Goal: Task Accomplishment & Management: Complete application form

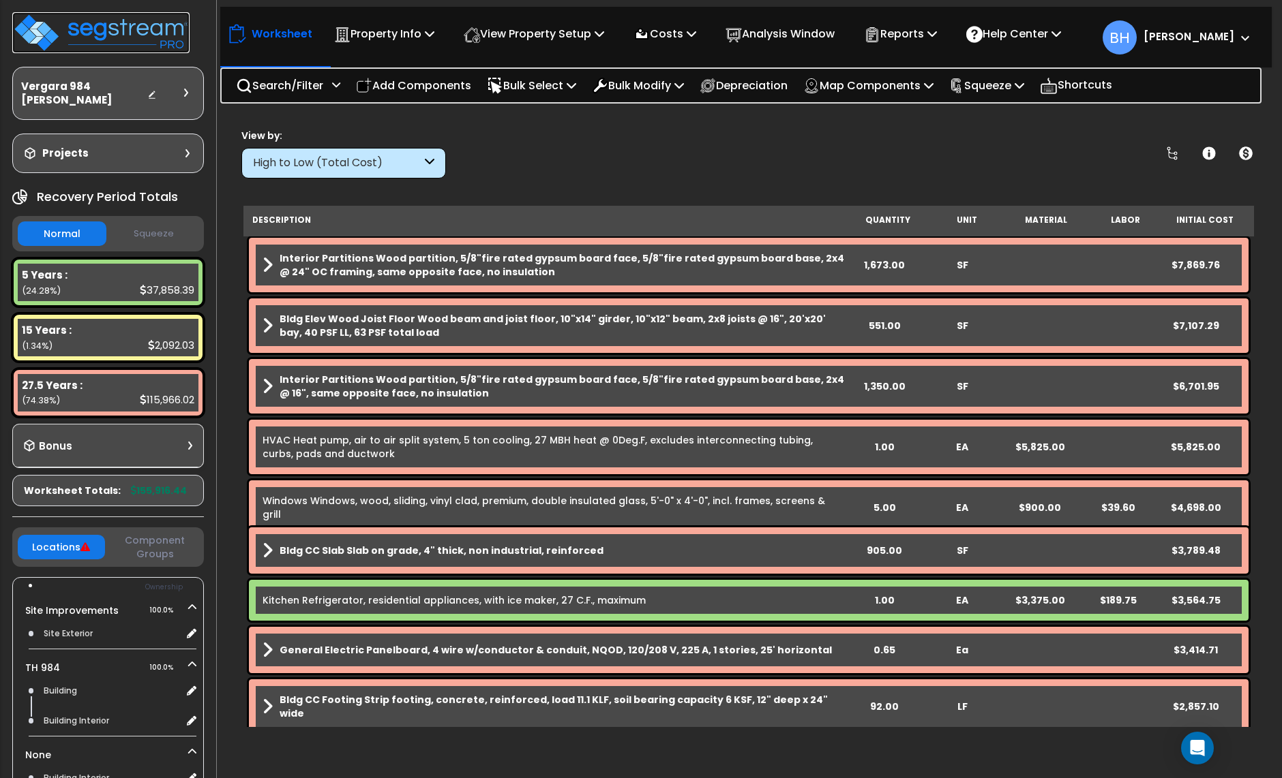
click at [118, 37] on img at bounding box center [100, 32] width 177 height 41
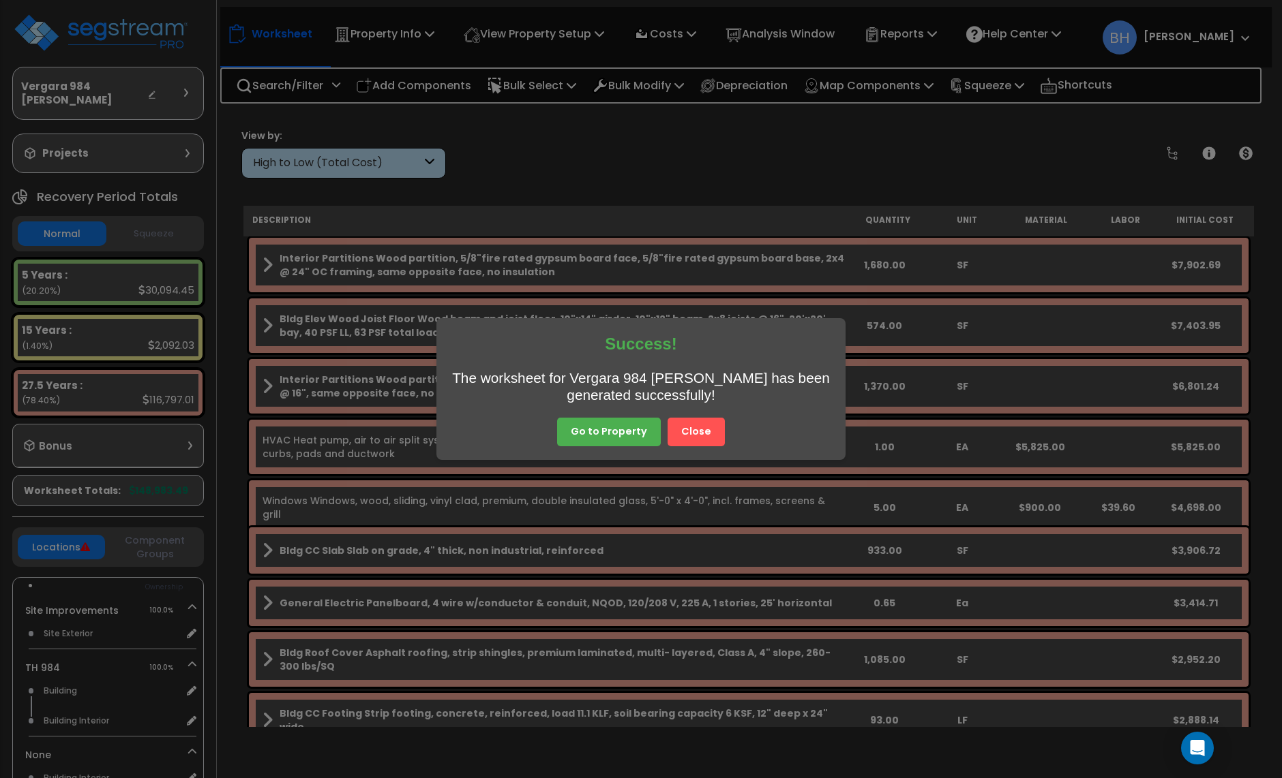
scroll to position [1, 0]
click at [695, 433] on button "Close" at bounding box center [695, 432] width 57 height 29
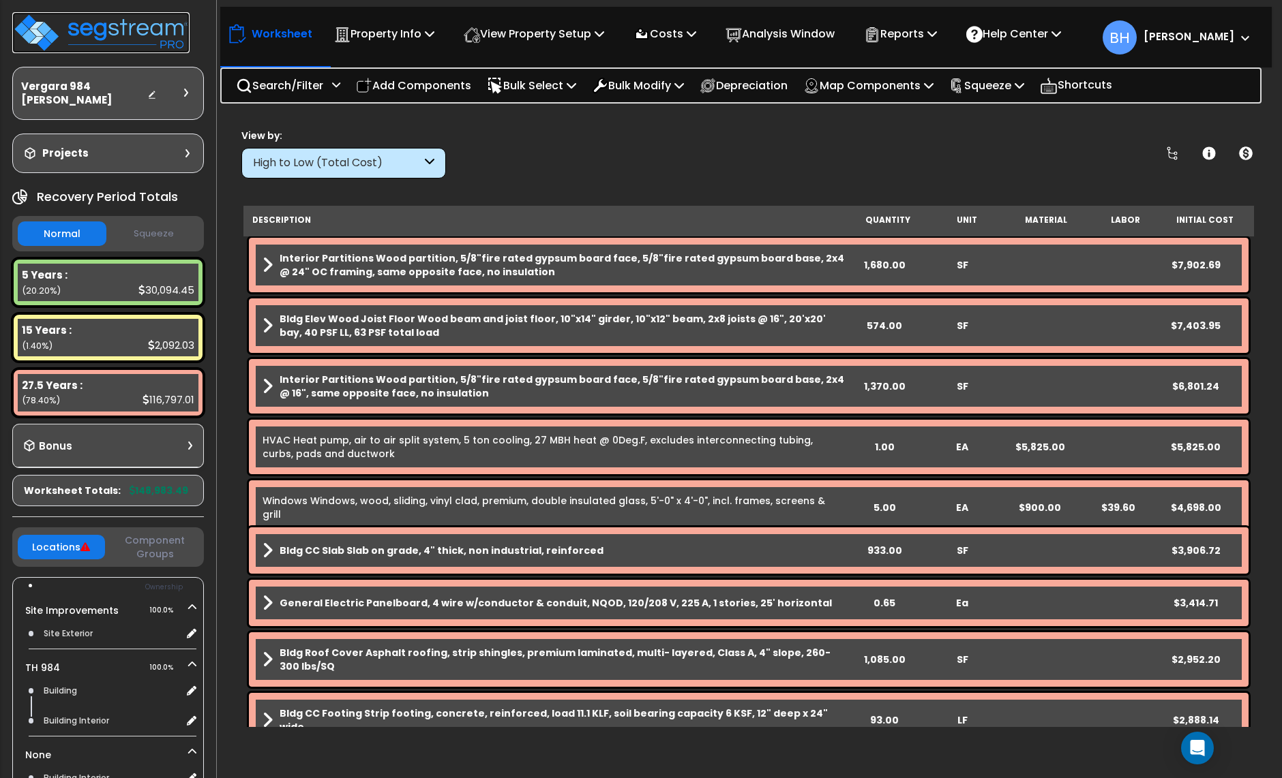
click at [40, 44] on img at bounding box center [100, 32] width 177 height 41
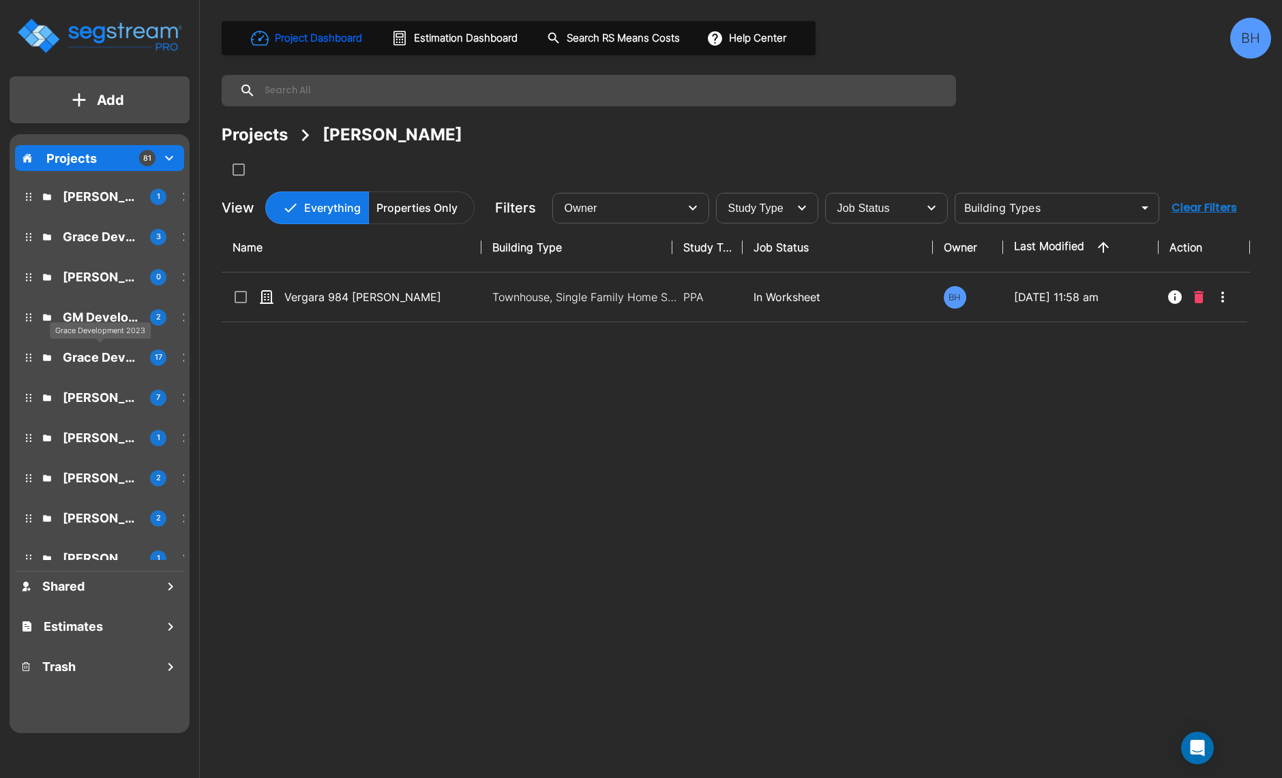
click at [79, 357] on p "Grace Development 2023" at bounding box center [101, 357] width 76 height 18
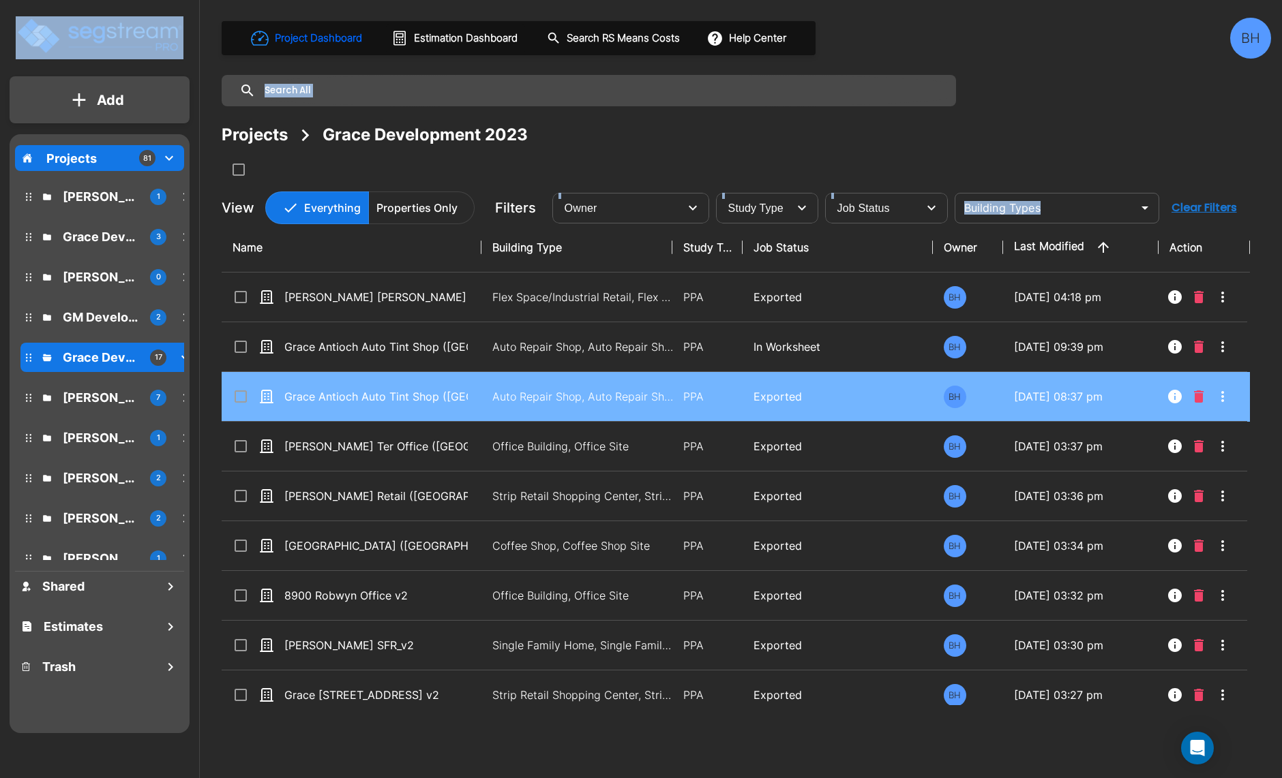
drag, startPoint x: 200, startPoint y: 367, endPoint x: 359, endPoint y: 376, distance: 159.8
click at [359, 376] on div "Add Projects 81 Lena Vergara 1 Grace Development 2024 3 Tom Patel 2024 0 GM Dev…" at bounding box center [641, 389] width 1282 height 778
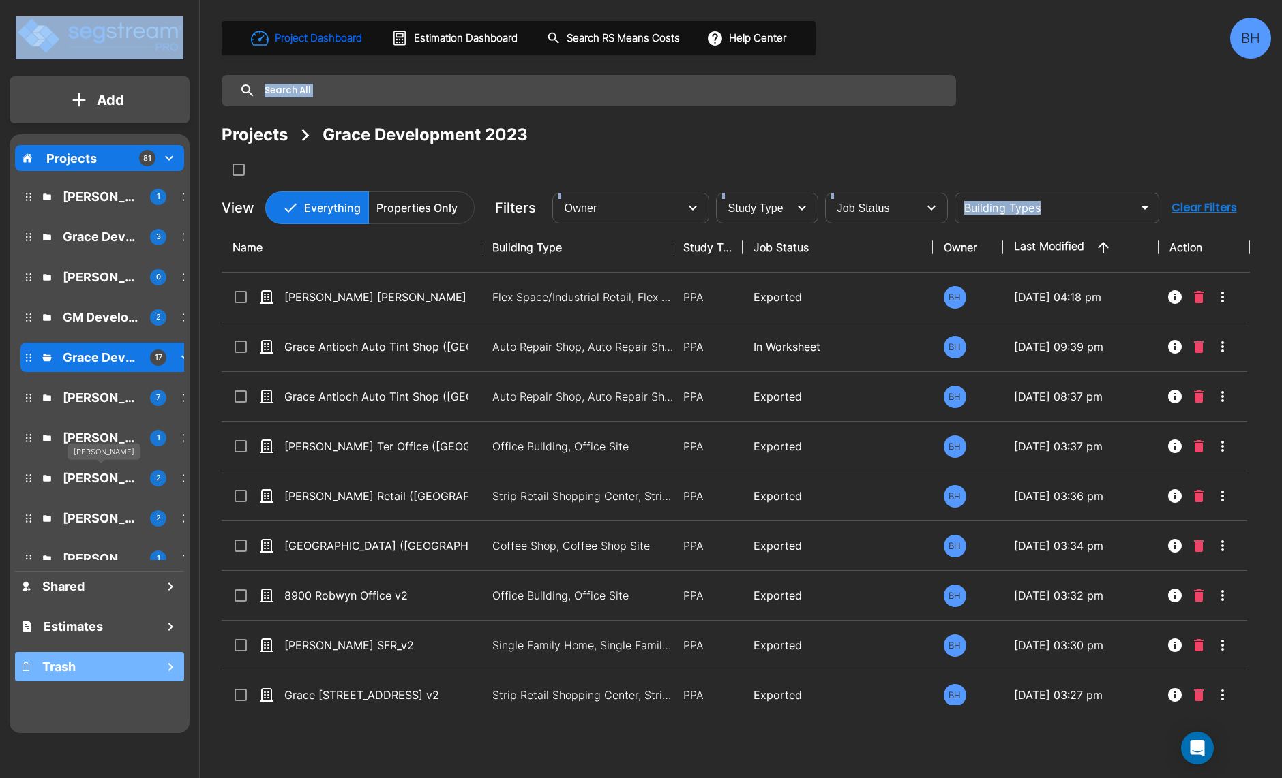
drag, startPoint x: 132, startPoint y: 474, endPoint x: 153, endPoint y: 678, distance: 204.3
click at [132, 474] on p "Sean Abramson" at bounding box center [101, 478] width 76 height 18
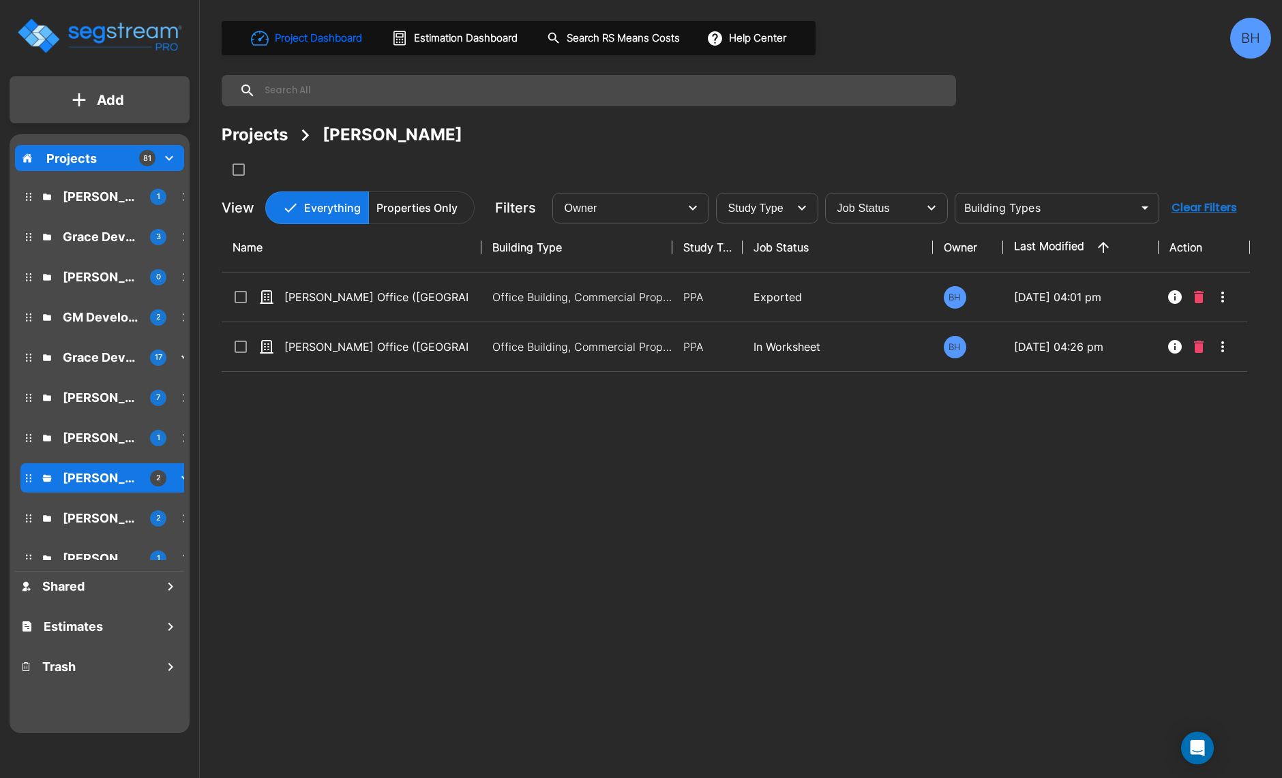
click at [153, 711] on div "Projects 81 Lena Vergara 1 Grace Development 2024 3 Tom Patel 2024 0 GM Develop…" at bounding box center [100, 433] width 180 height 599
click at [102, 370] on div "Mike Schoenfeld" at bounding box center [102, 371] width 72 height 17
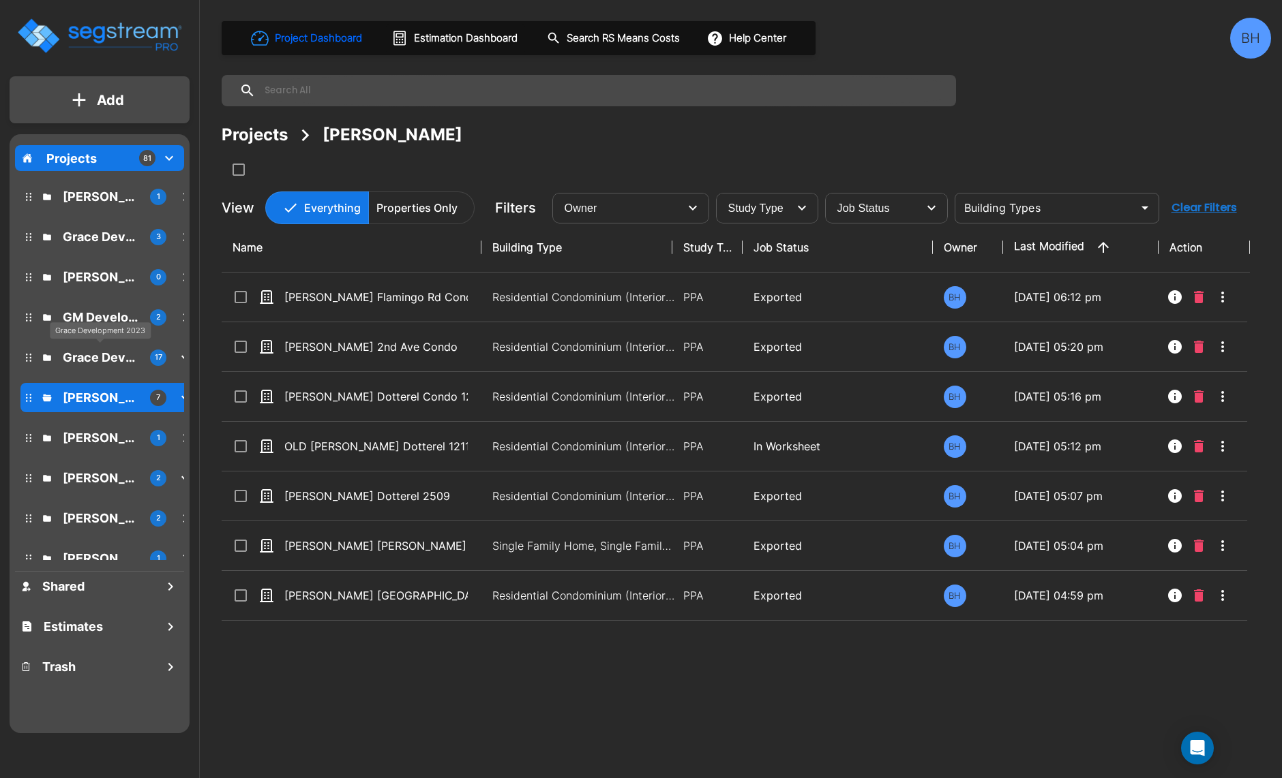
drag, startPoint x: 103, startPoint y: 367, endPoint x: 102, endPoint y: 356, distance: 10.9
click at [102, 356] on p "Grace Development 2023" at bounding box center [101, 357] width 76 height 18
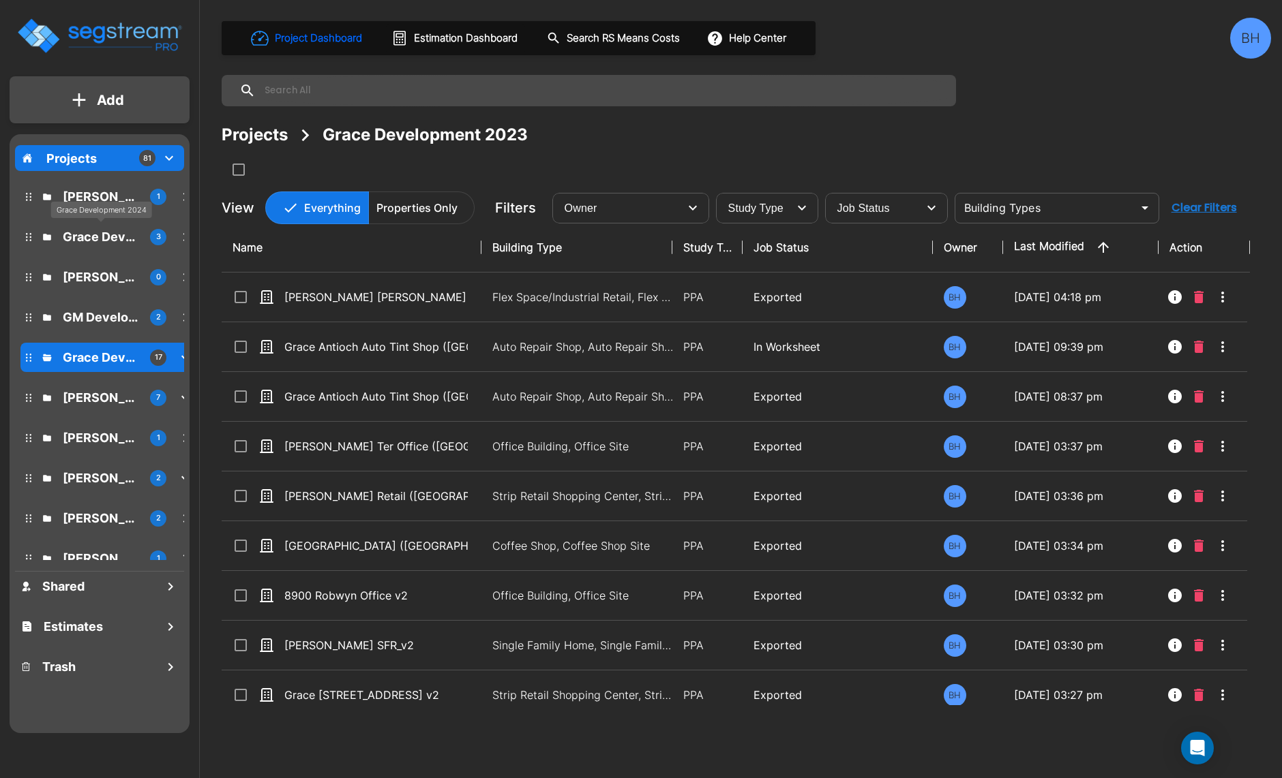
click at [93, 238] on p "Grace Development 2024" at bounding box center [101, 237] width 76 height 18
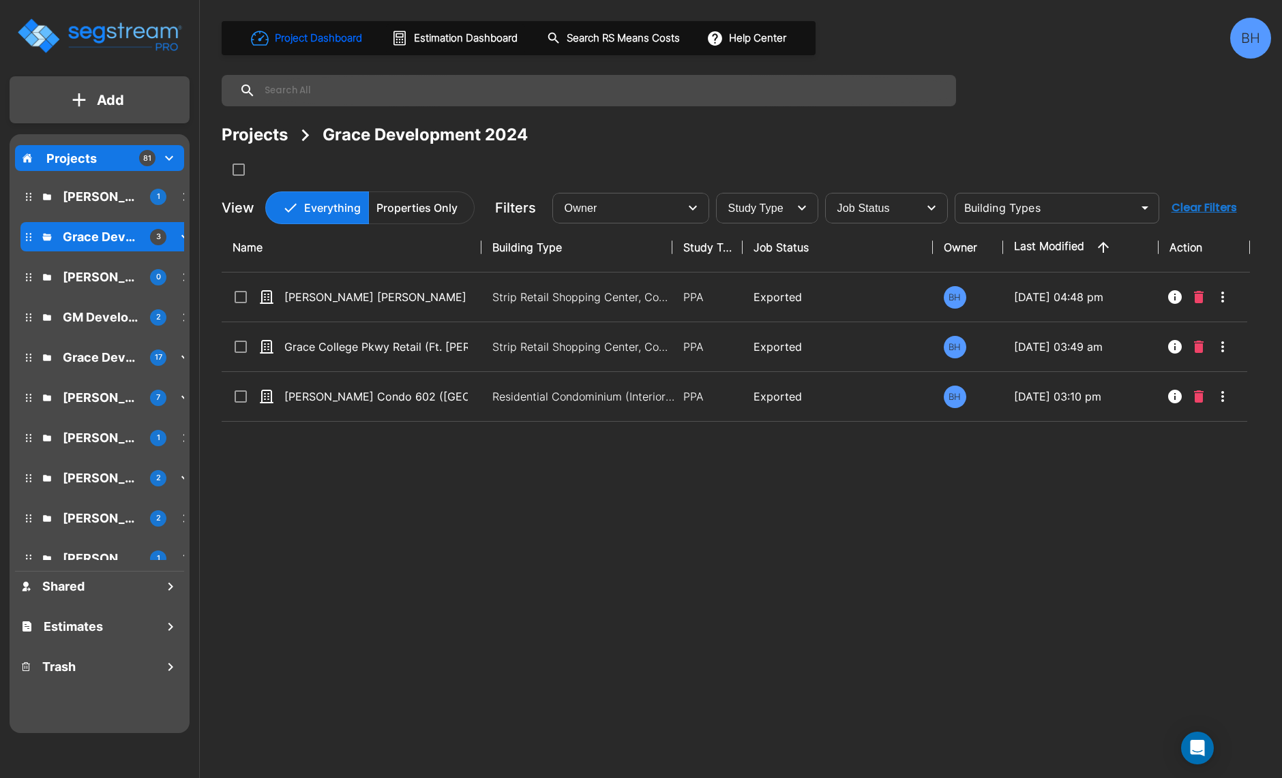
click at [245, 487] on div "Name Building Type Study Type Job Status Owner Last Modified Action Grace Galla…" at bounding box center [736, 464] width 1028 height 483
click at [100, 268] on div "Tom Patel 2024" at bounding box center [114, 254] width 93 height 27
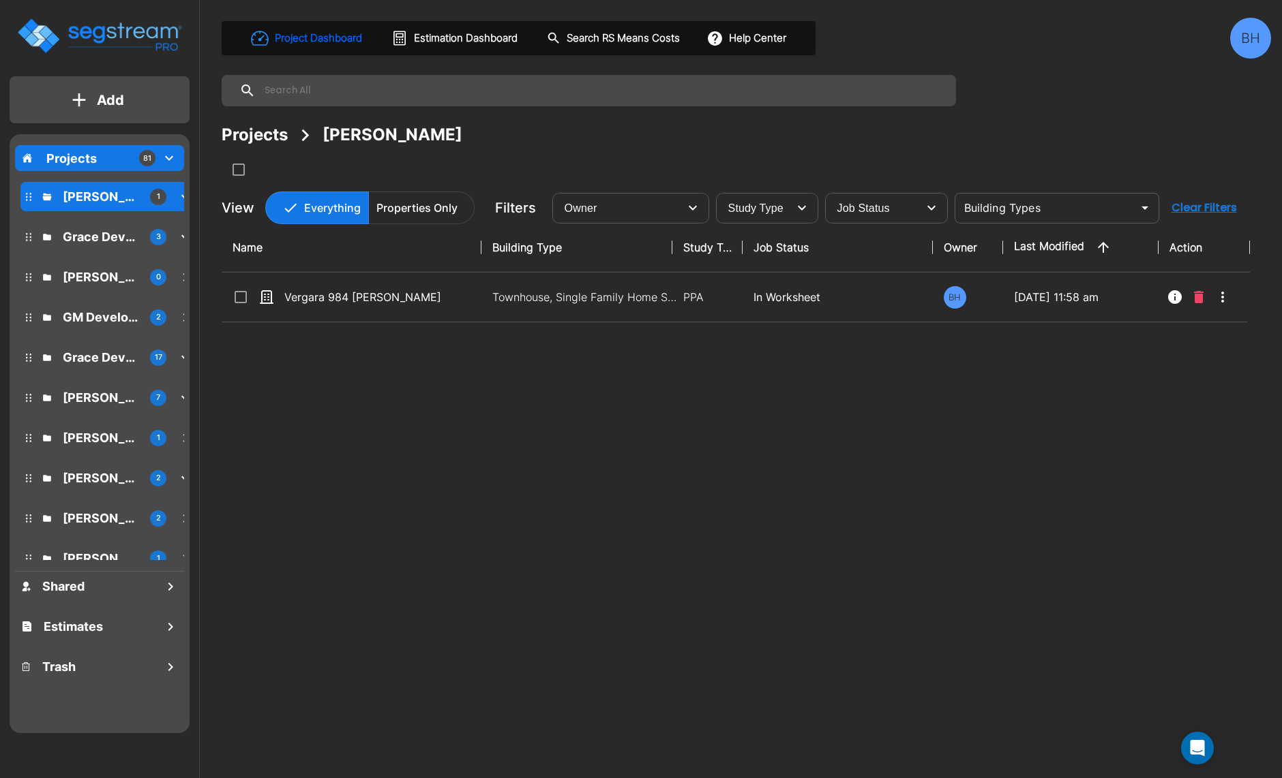
click at [101, 166] on div "Projects 81" at bounding box center [99, 158] width 169 height 26
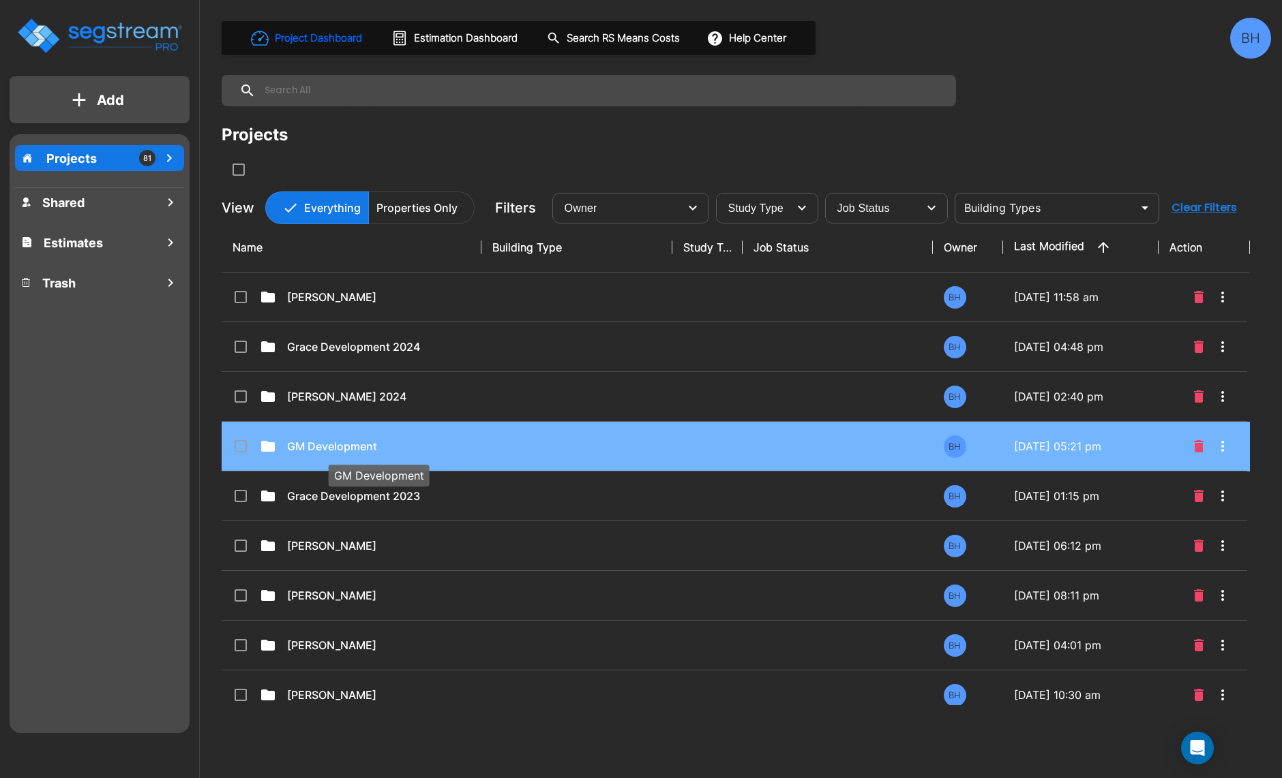
click at [339, 445] on p "GM Development" at bounding box center [378, 446] width 183 height 16
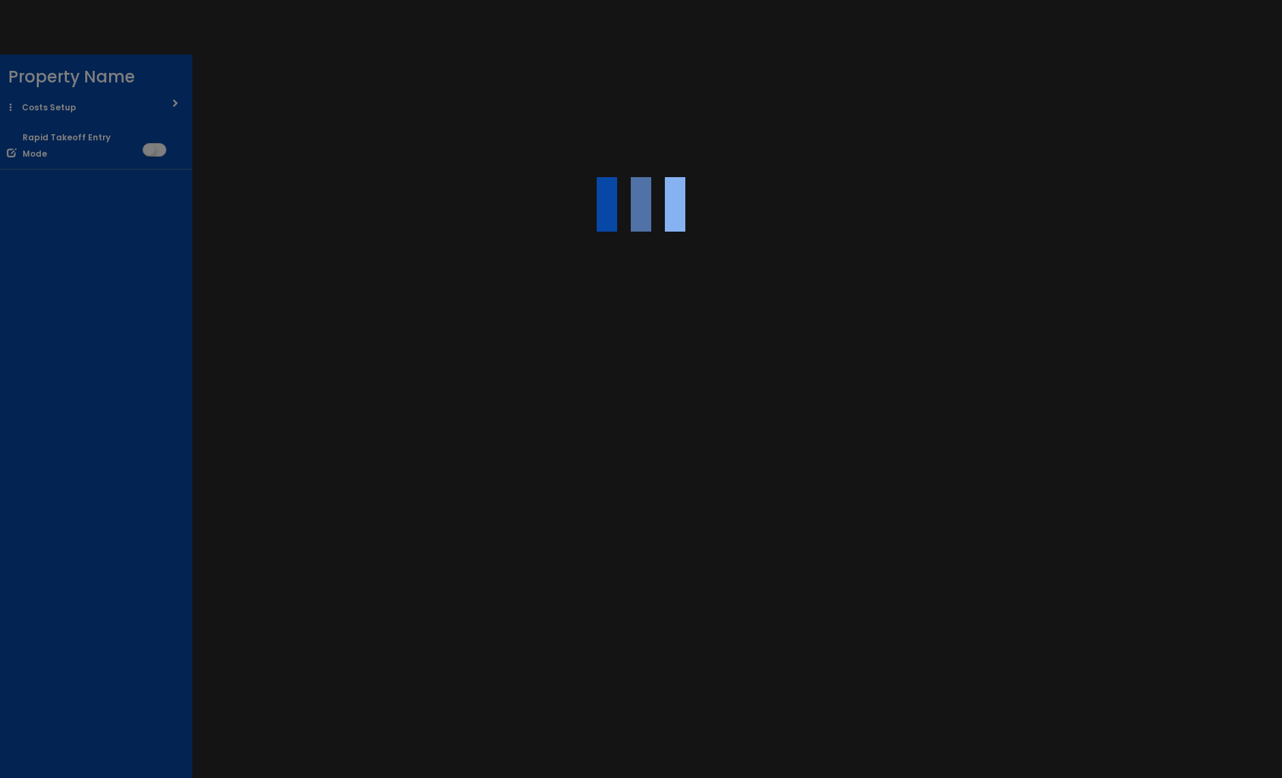
scroll to position [1, 0]
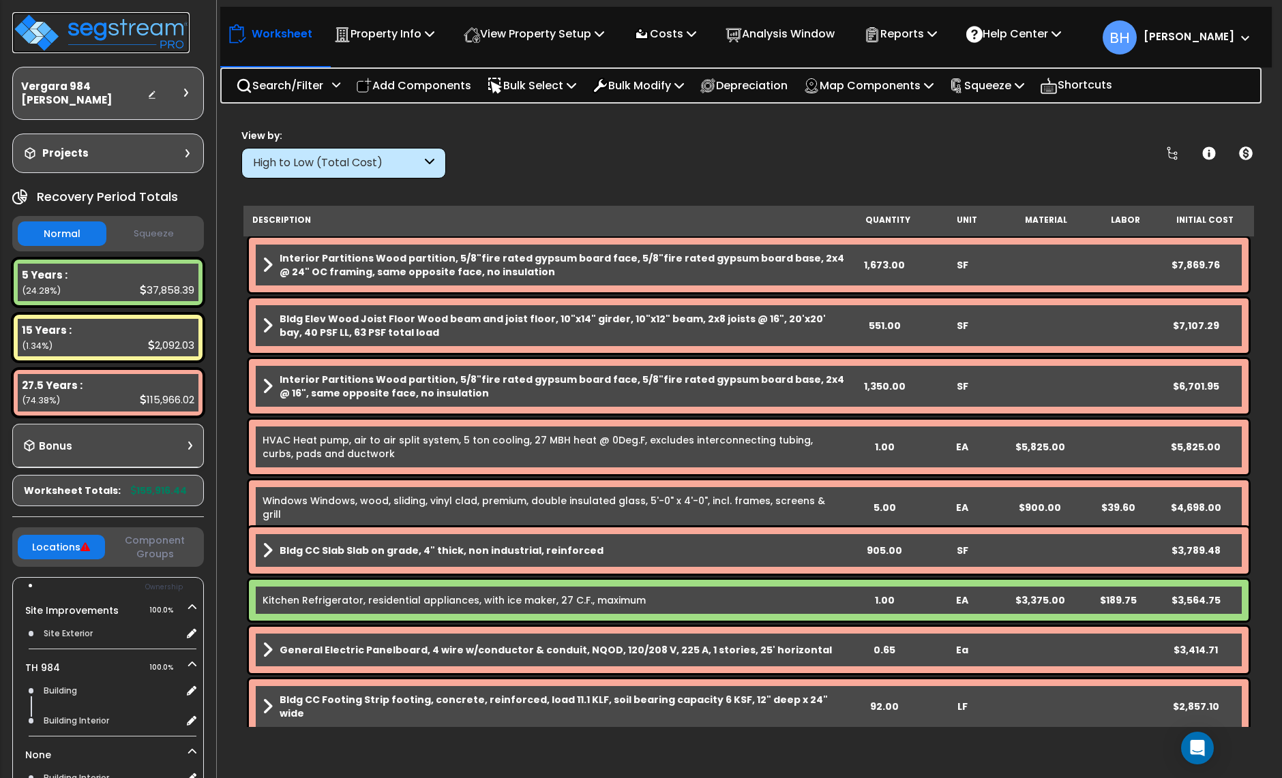
click at [121, 45] on img at bounding box center [100, 32] width 177 height 41
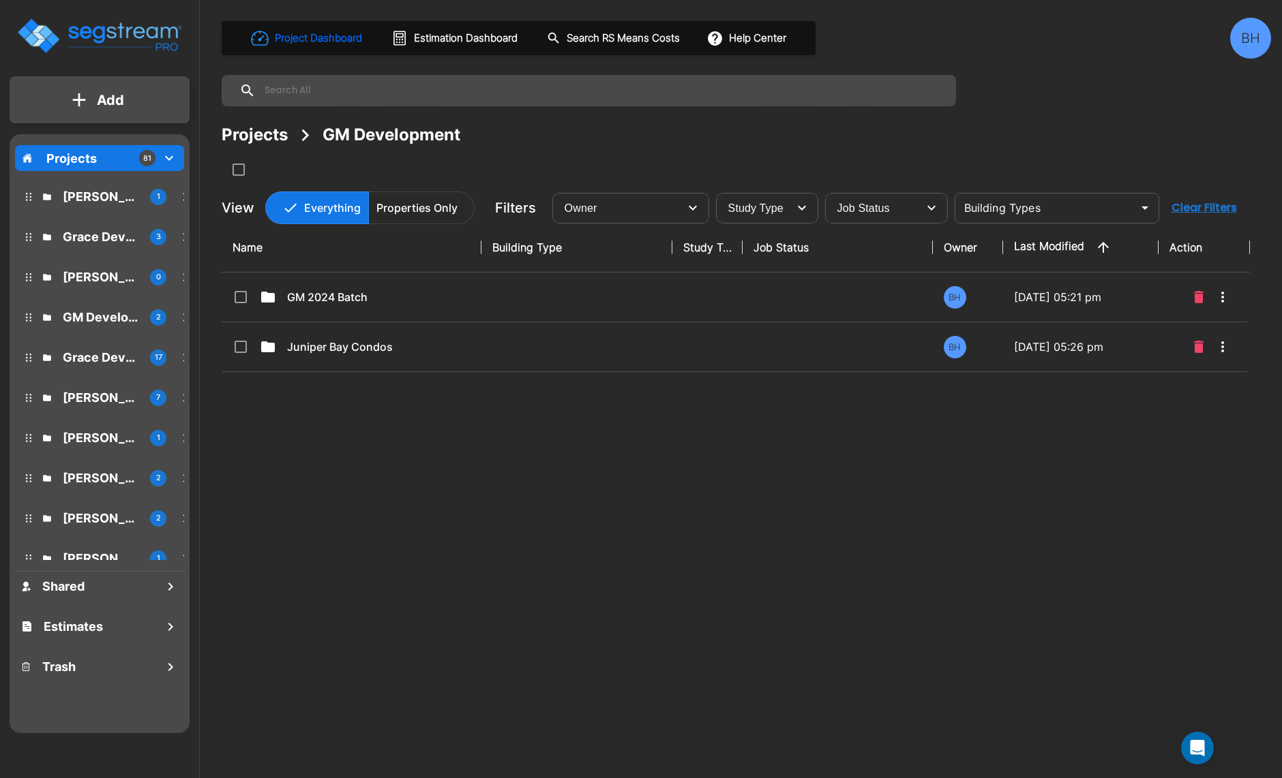
click at [81, 159] on p "Projects" at bounding box center [71, 158] width 50 height 18
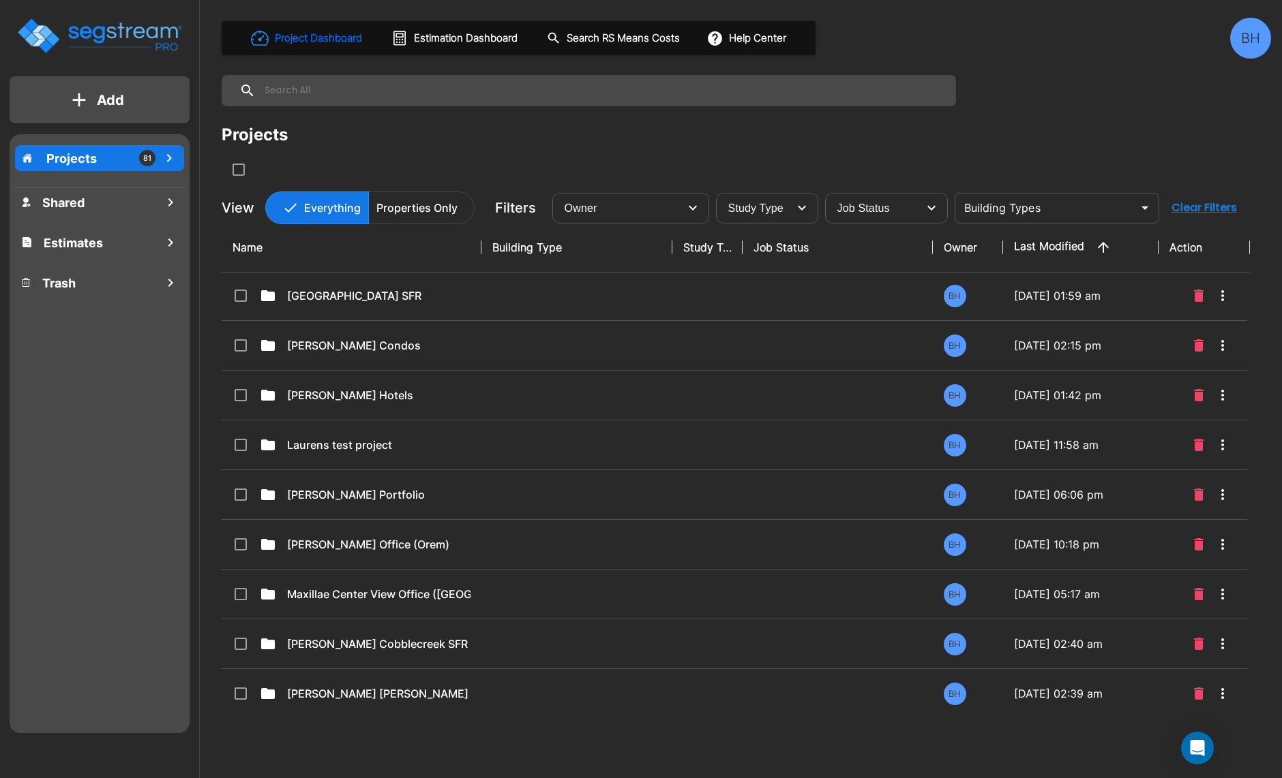
scroll to position [2202, 0]
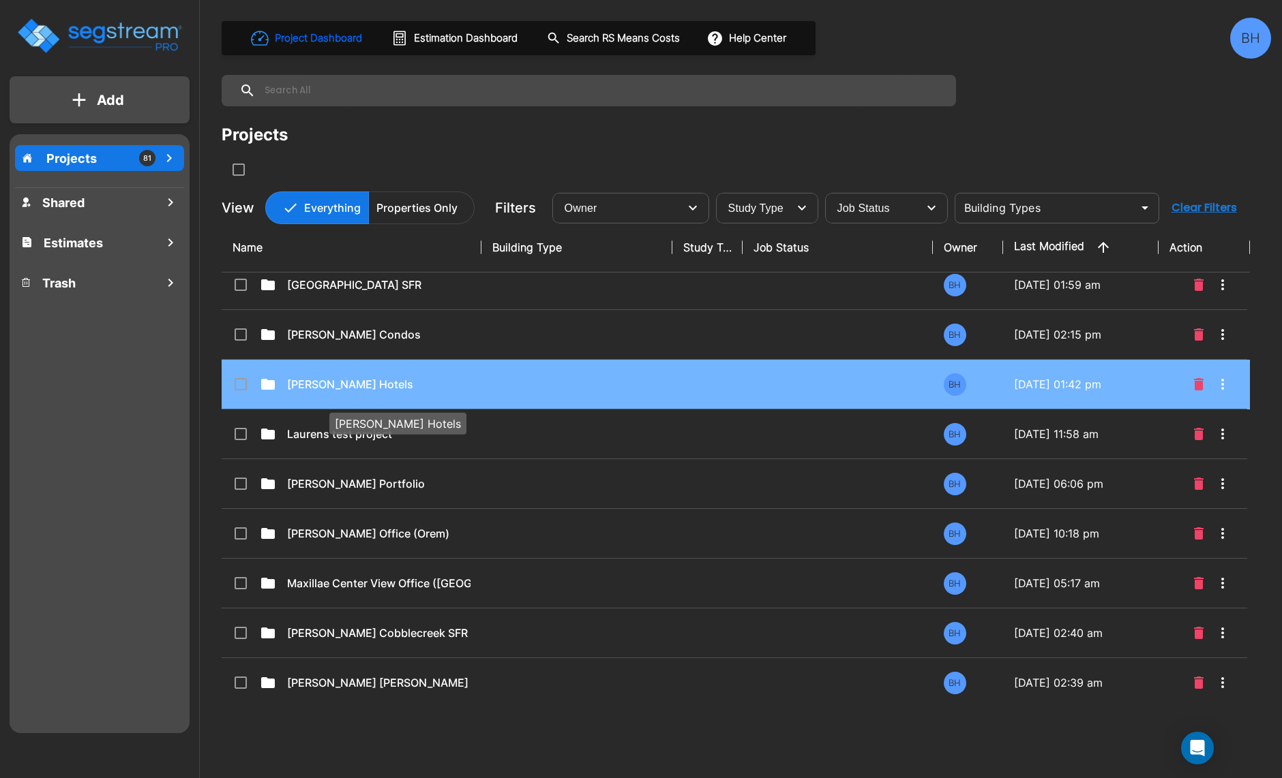
click at [340, 393] on p "Dharmesh Hotels" at bounding box center [378, 384] width 183 height 16
checkbox input "true"
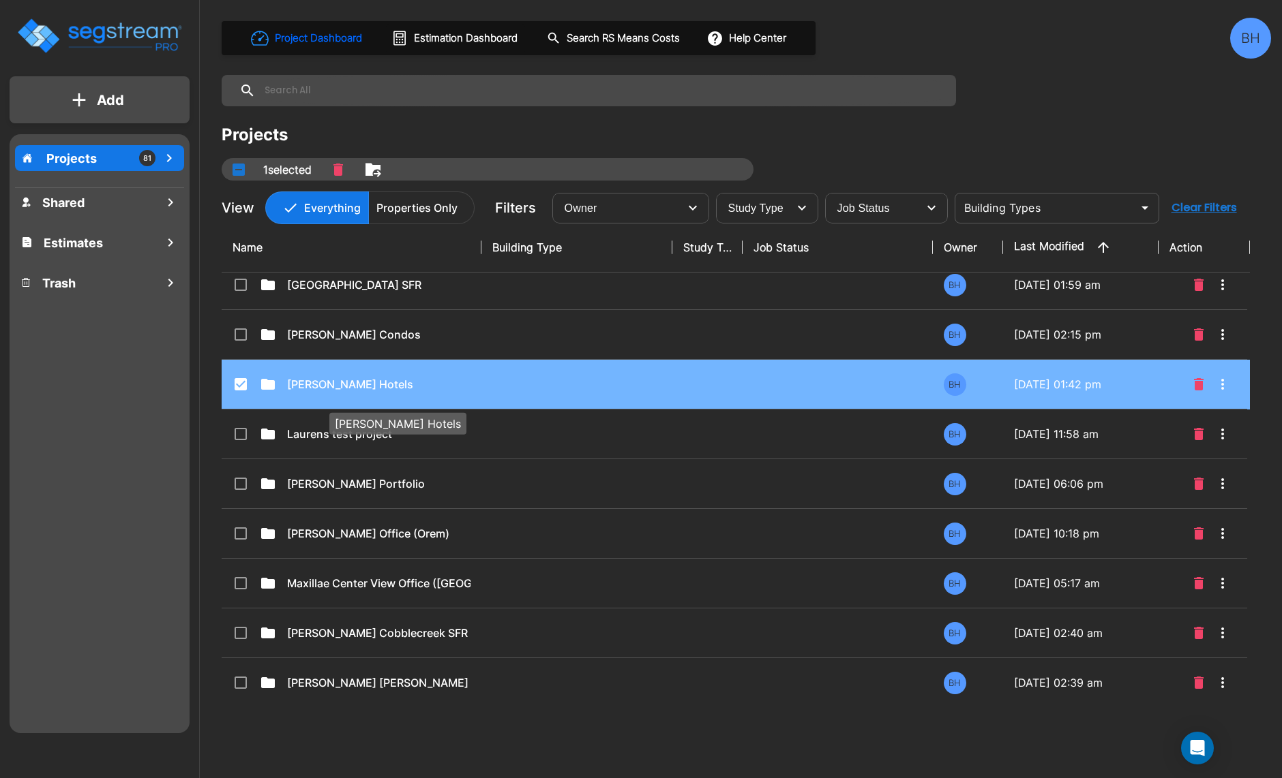
click at [340, 393] on p "Dharmesh Hotels" at bounding box center [378, 384] width 183 height 16
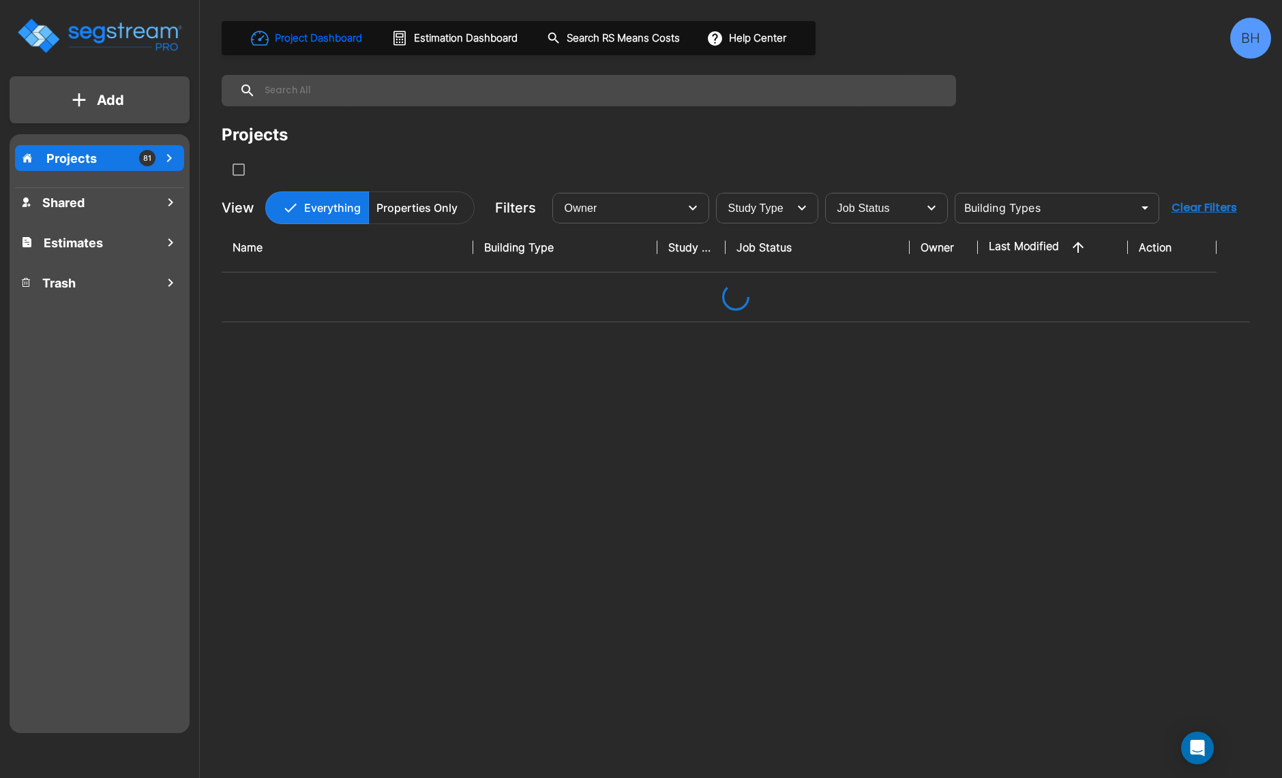
scroll to position [0, 0]
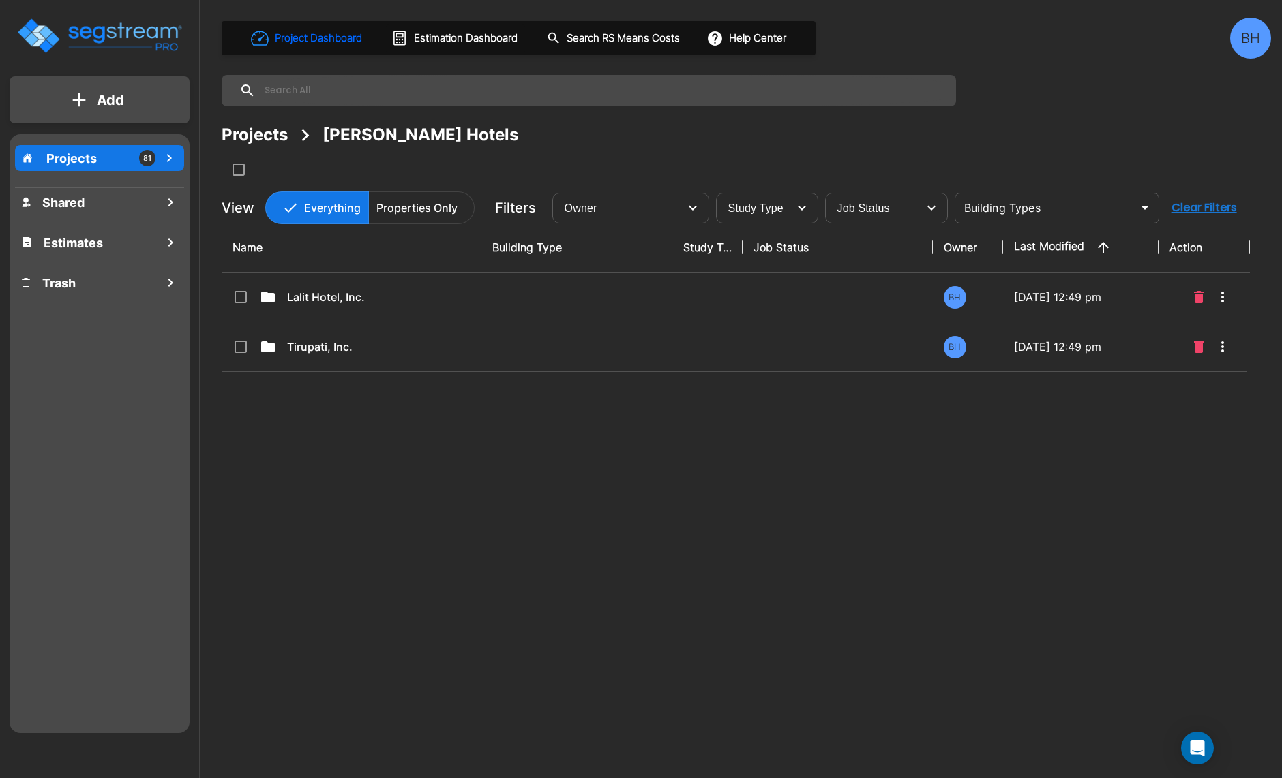
click at [250, 138] on div "Projects" at bounding box center [255, 135] width 66 height 25
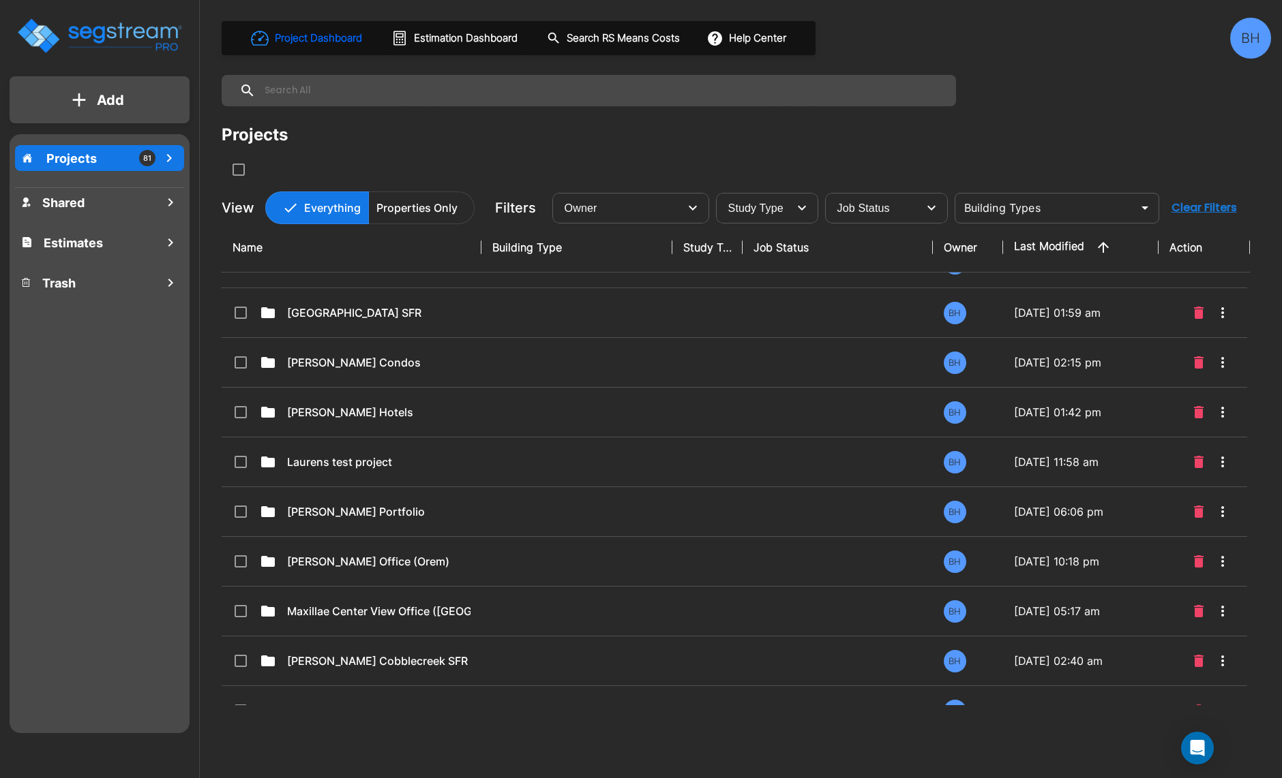
scroll to position [2182, 0]
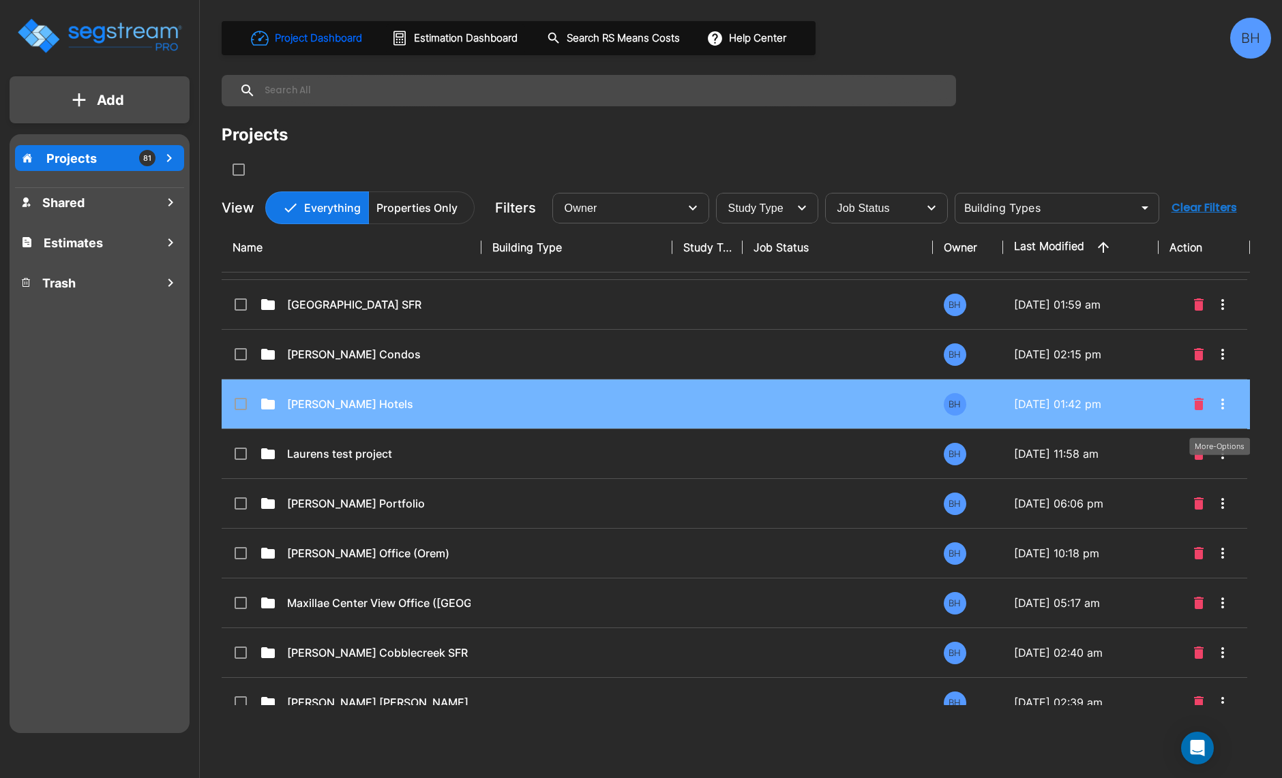
click at [1220, 412] on icon "More-Options" at bounding box center [1222, 404] width 16 height 16
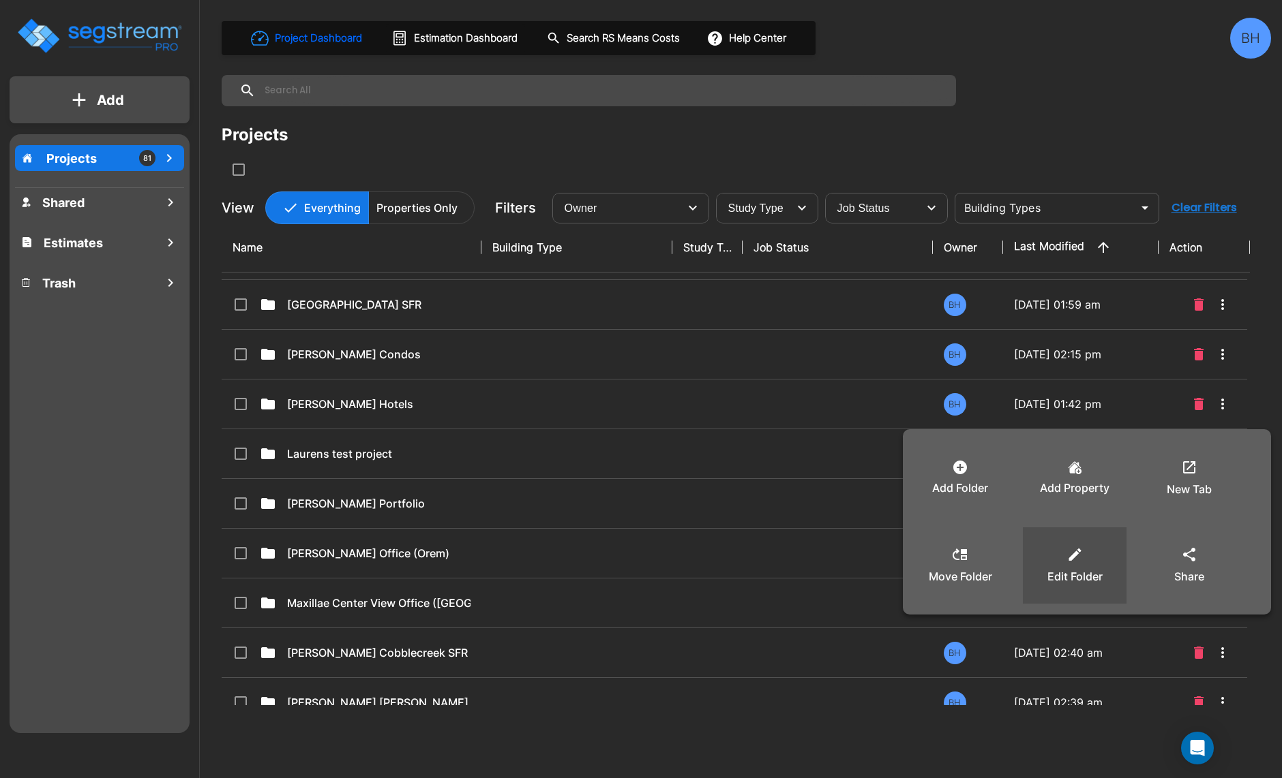
click at [1075, 569] on p "Edit Folder" at bounding box center [1074, 577] width 55 height 16
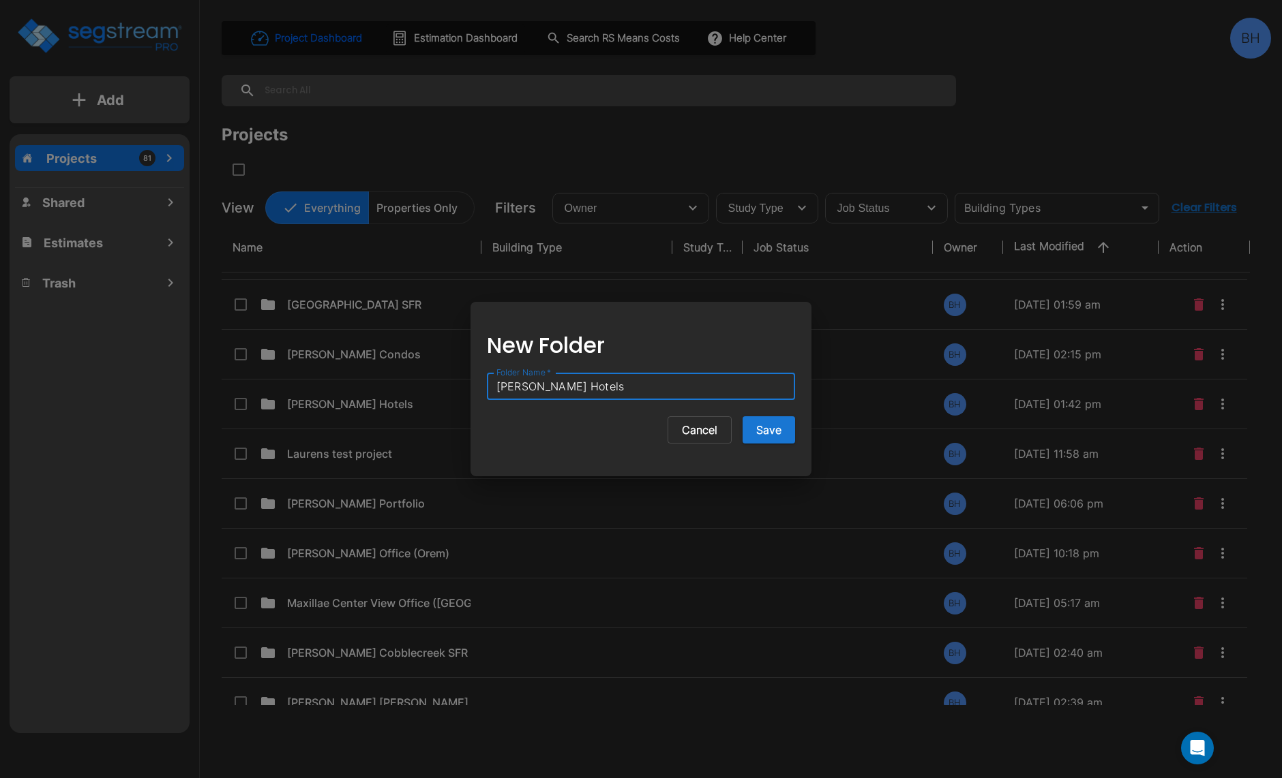
drag, startPoint x: 608, startPoint y: 391, endPoint x: 553, endPoint y: 391, distance: 55.2
click at [553, 391] on input "Dharmesh Hotels" at bounding box center [641, 386] width 308 height 27
type input "[PERSON_NAME]"
click at [742, 417] on button "Save" at bounding box center [768, 430] width 52 height 27
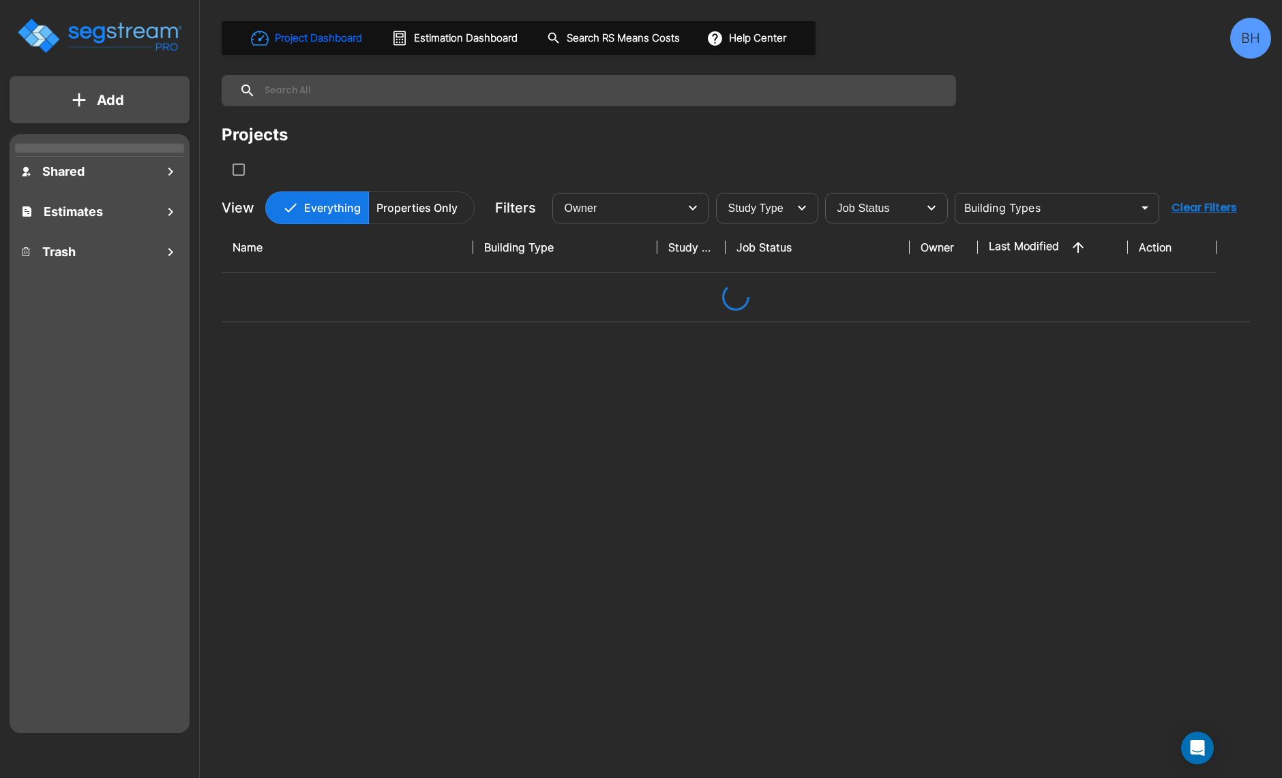
scroll to position [0, 0]
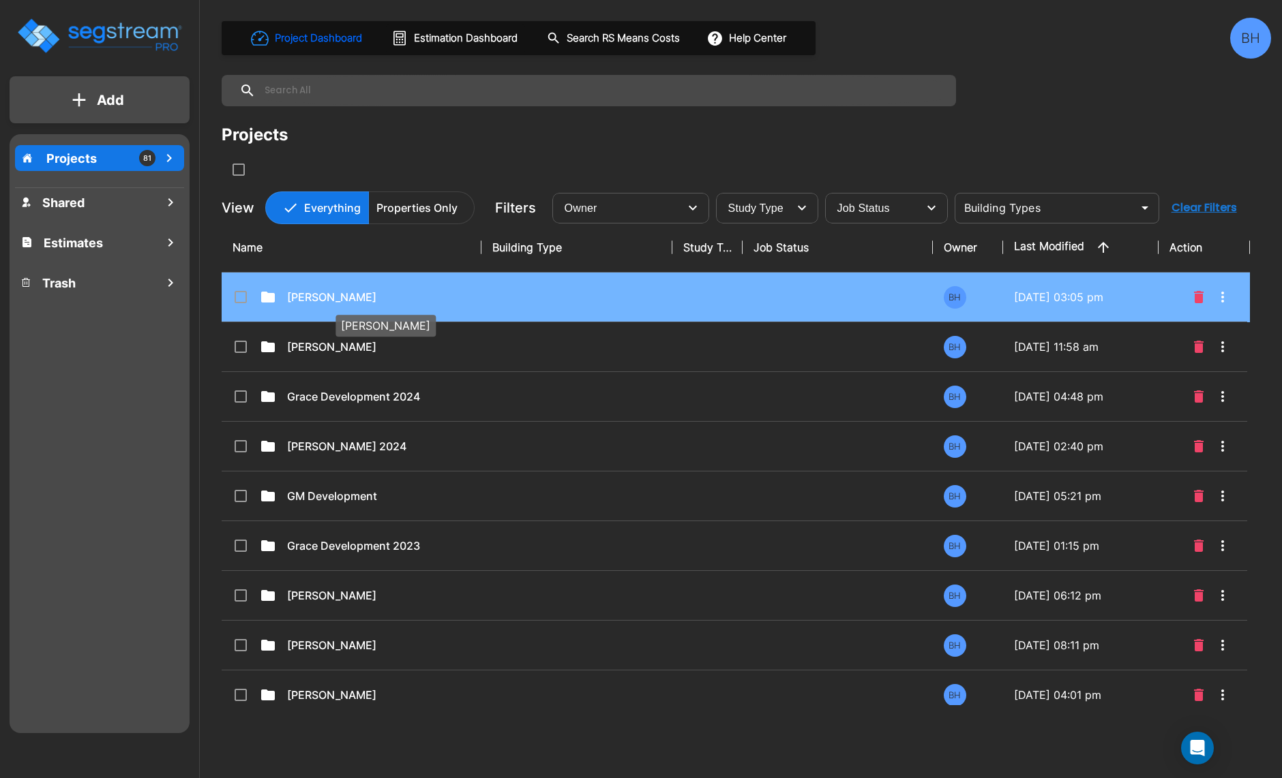
click at [324, 302] on p "[PERSON_NAME]" at bounding box center [378, 297] width 183 height 16
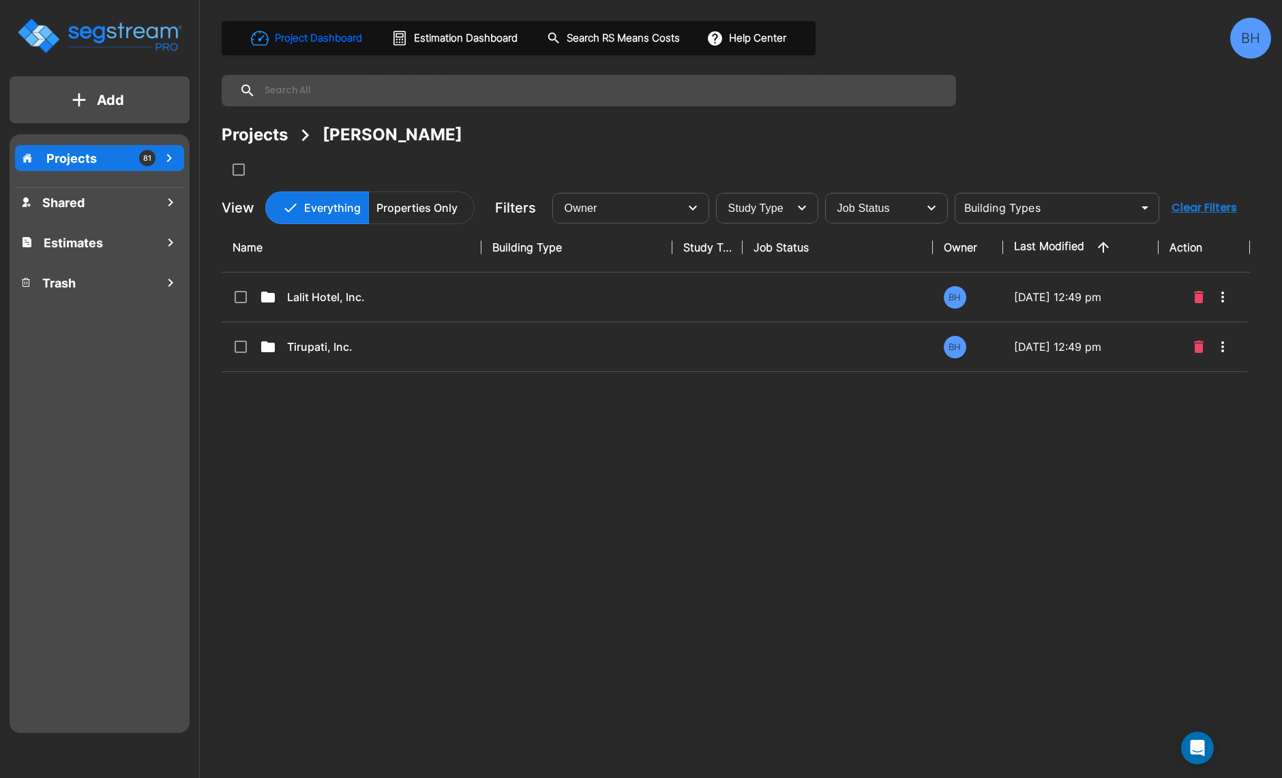
click at [247, 136] on div "Projects" at bounding box center [255, 135] width 66 height 25
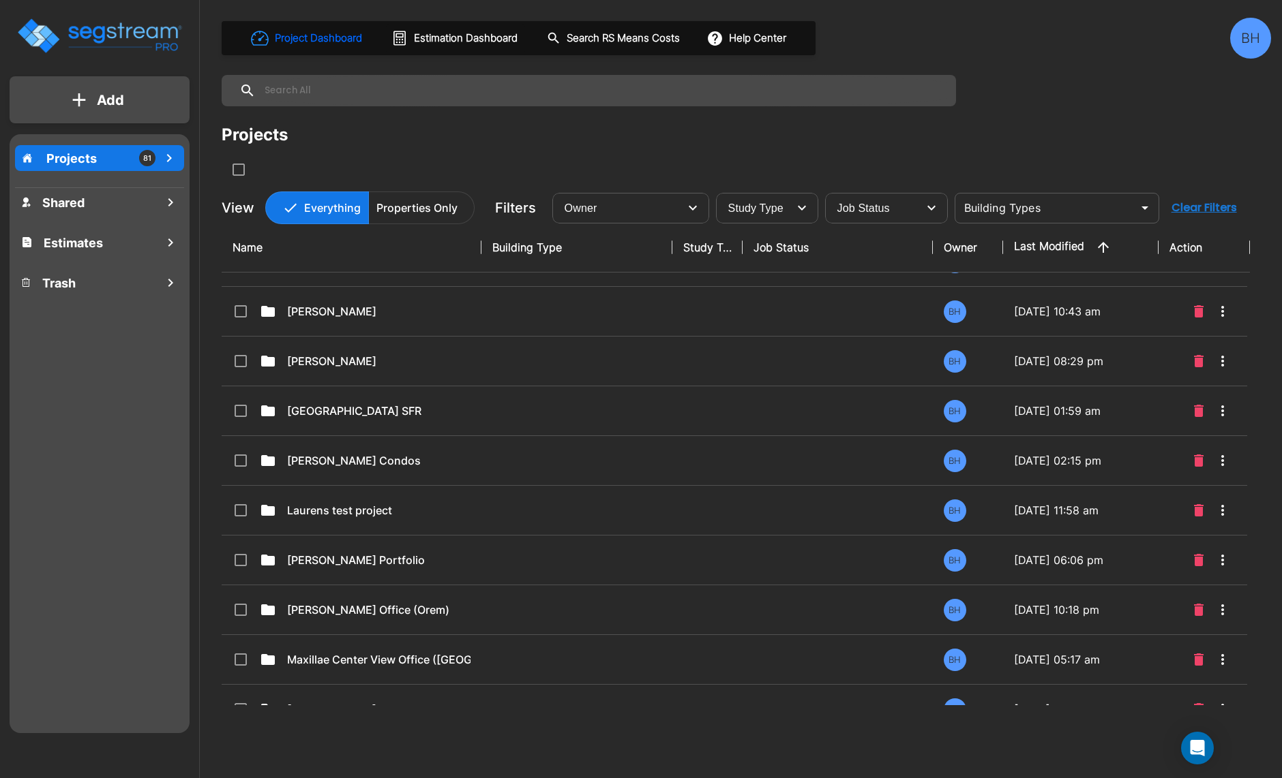
scroll to position [2135, 0]
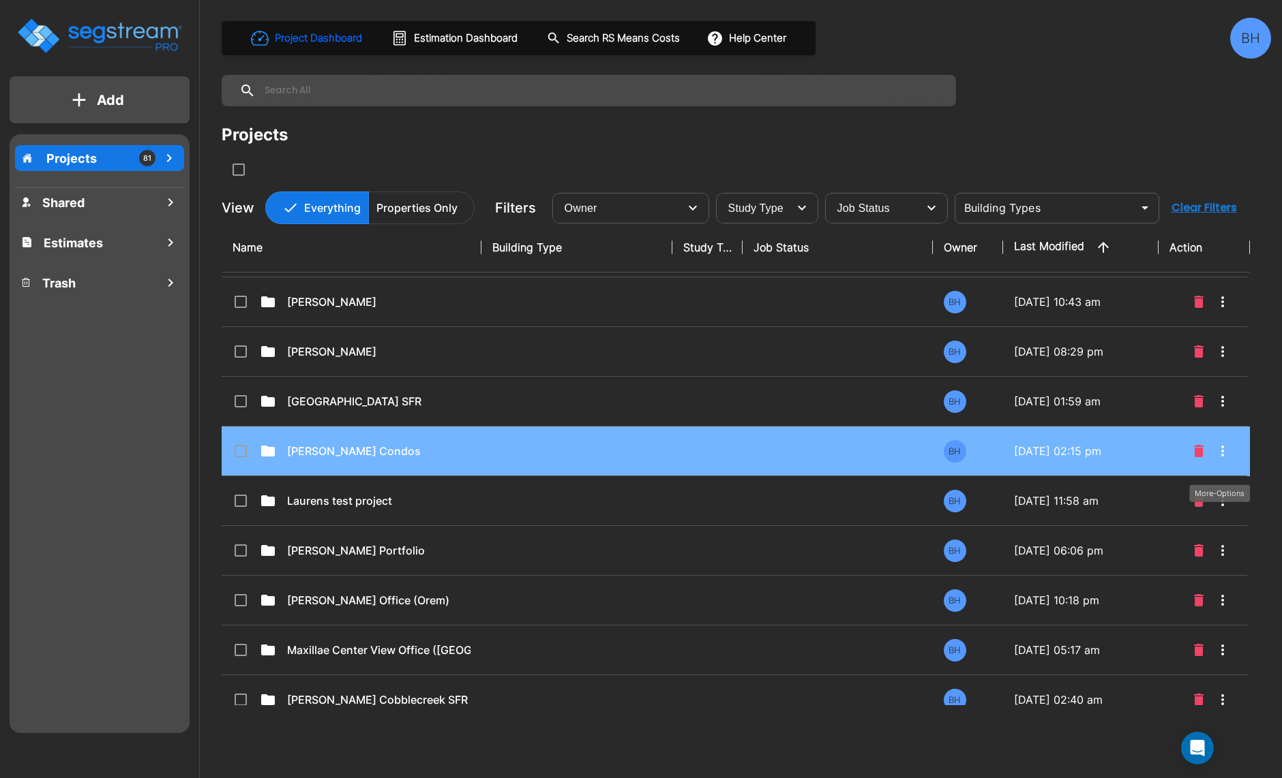
click at [1223, 457] on icon "More-Options" at bounding box center [1222, 451] width 3 height 11
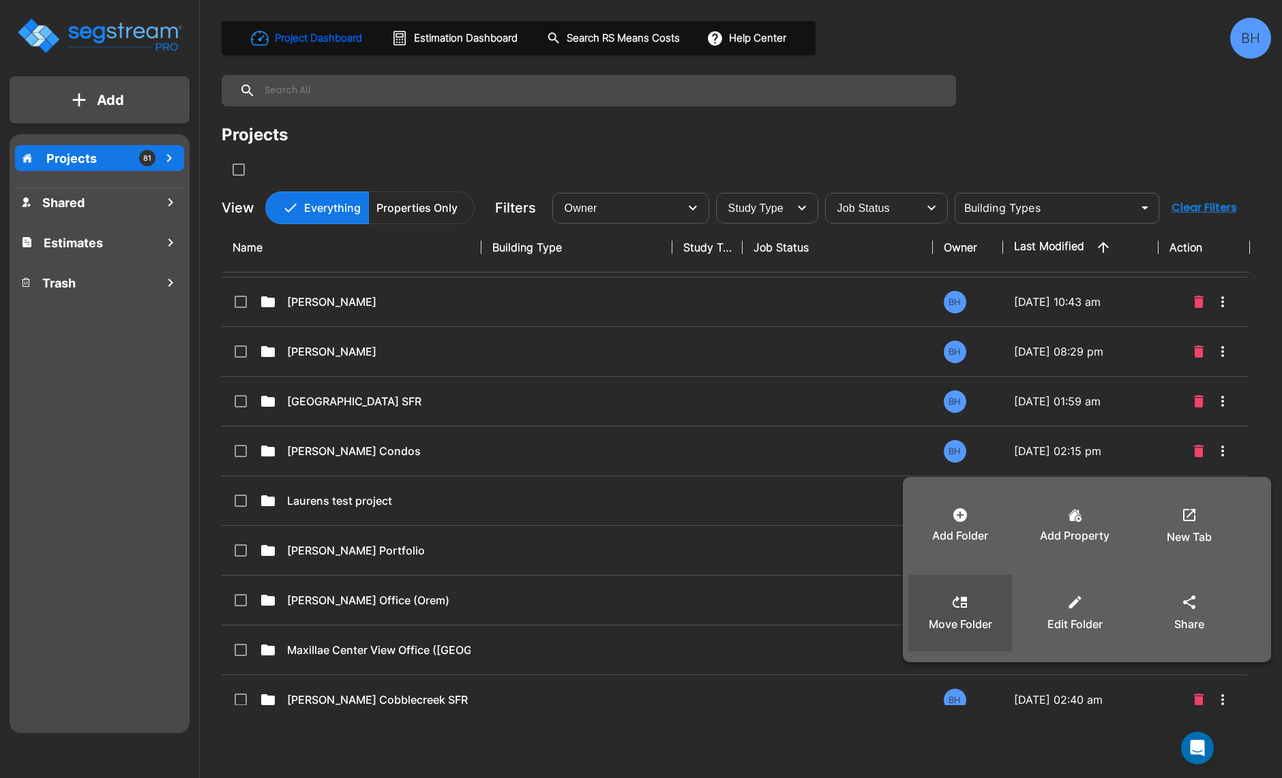
click at [946, 613] on div "Move Folder" at bounding box center [960, 613] width 82 height 68
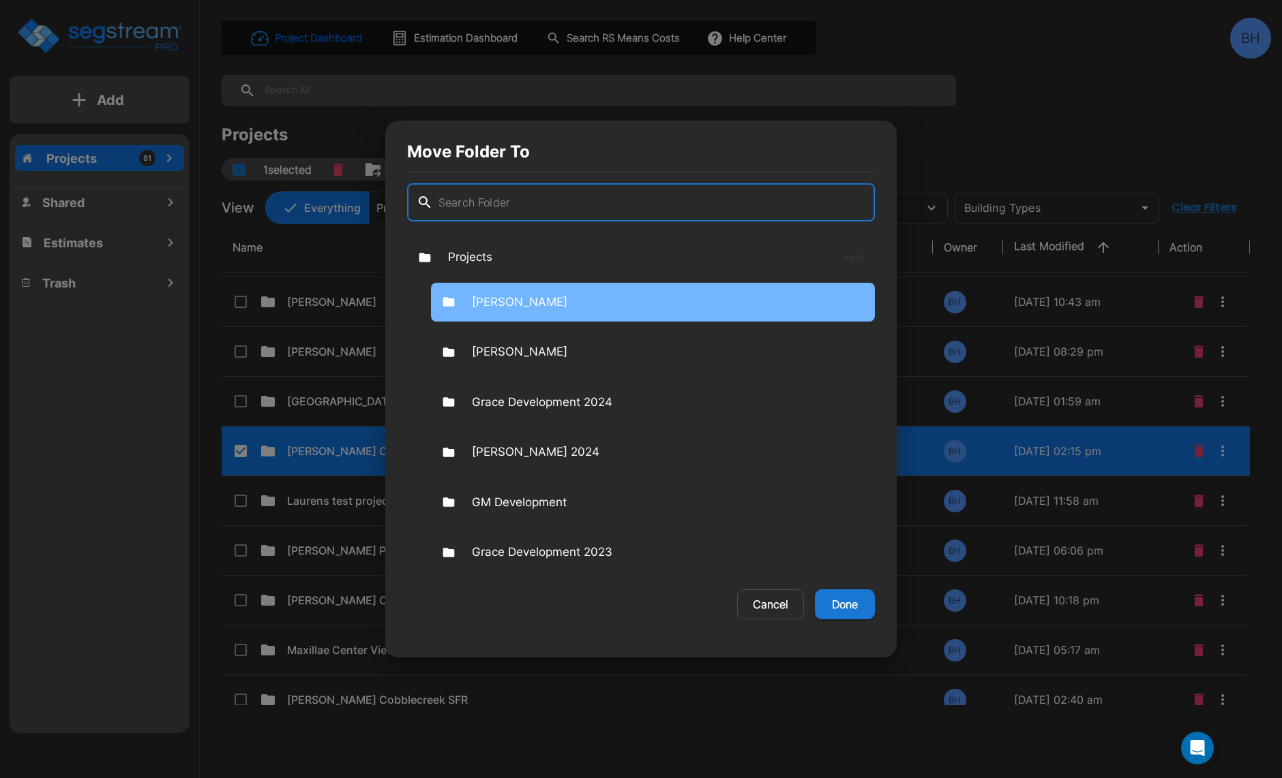
click at [495, 312] on div "[PERSON_NAME]" at bounding box center [653, 303] width 444 height 40
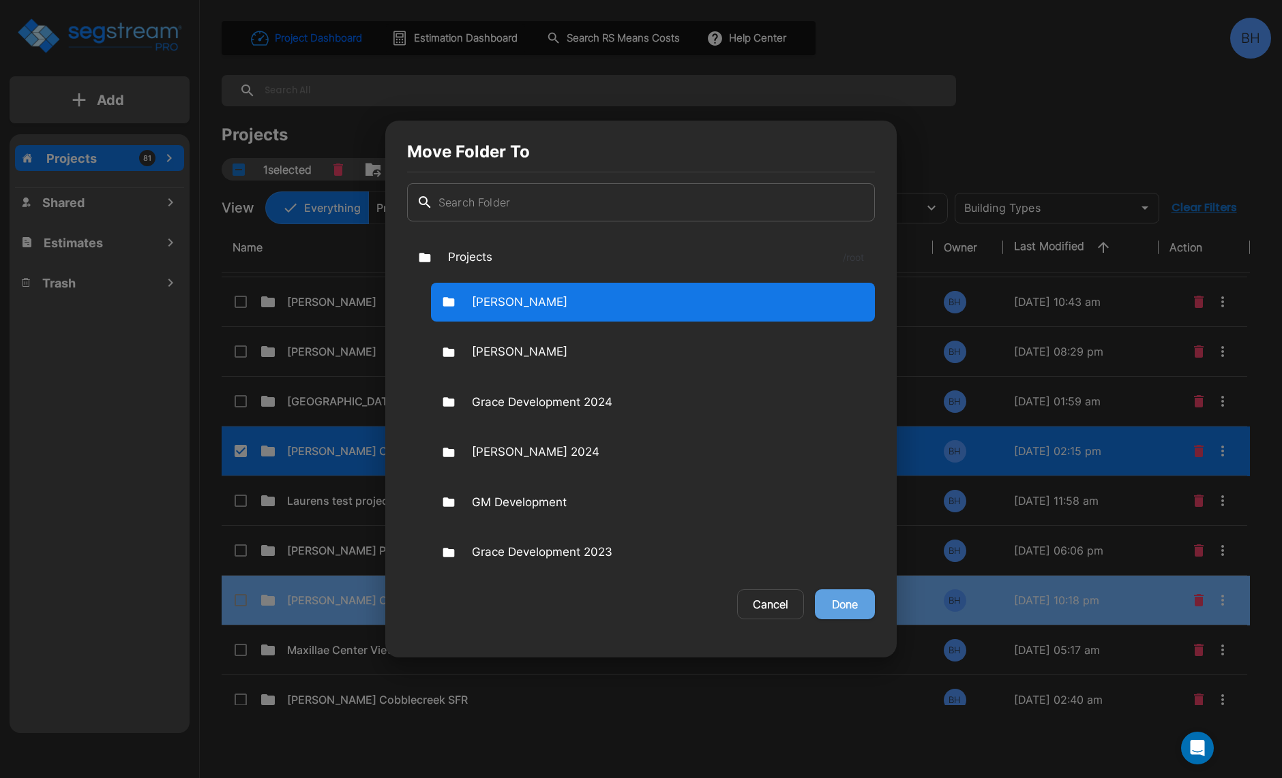
click at [850, 611] on button "Done" at bounding box center [845, 605] width 60 height 30
checkbox input "false"
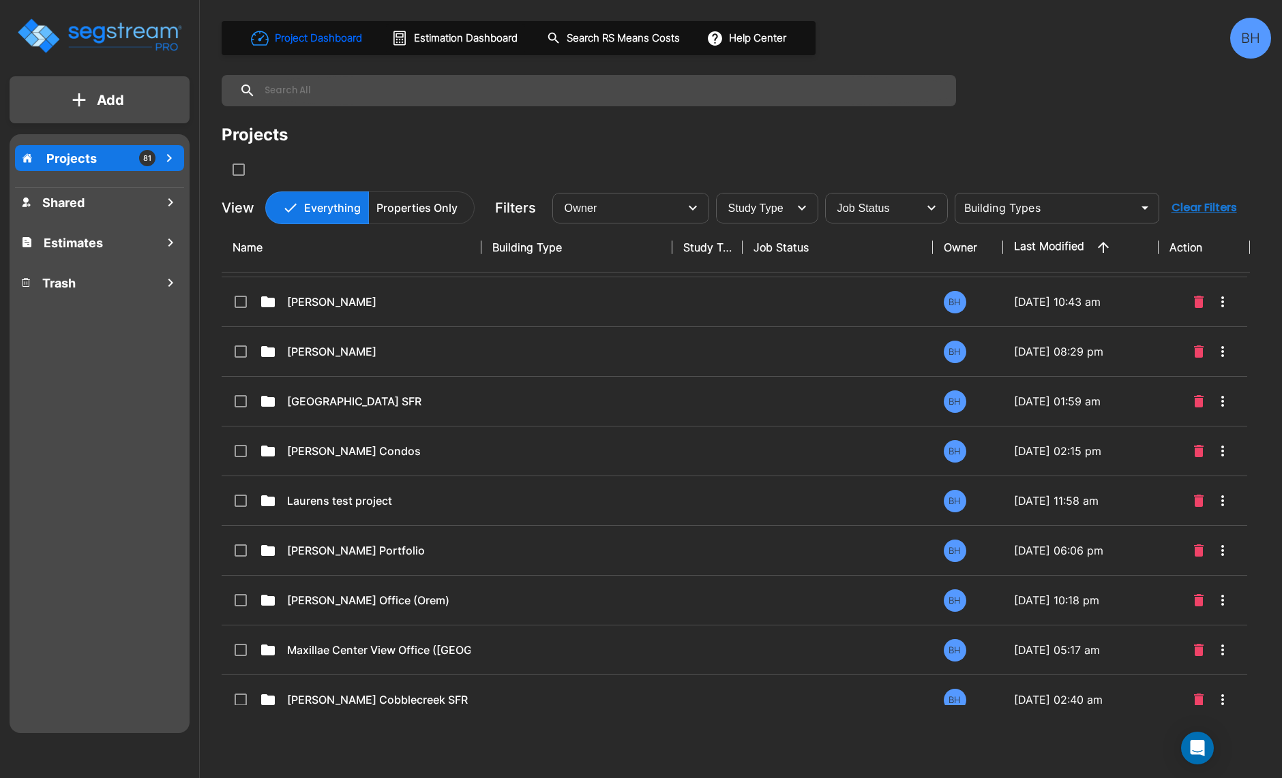
scroll to position [0, 0]
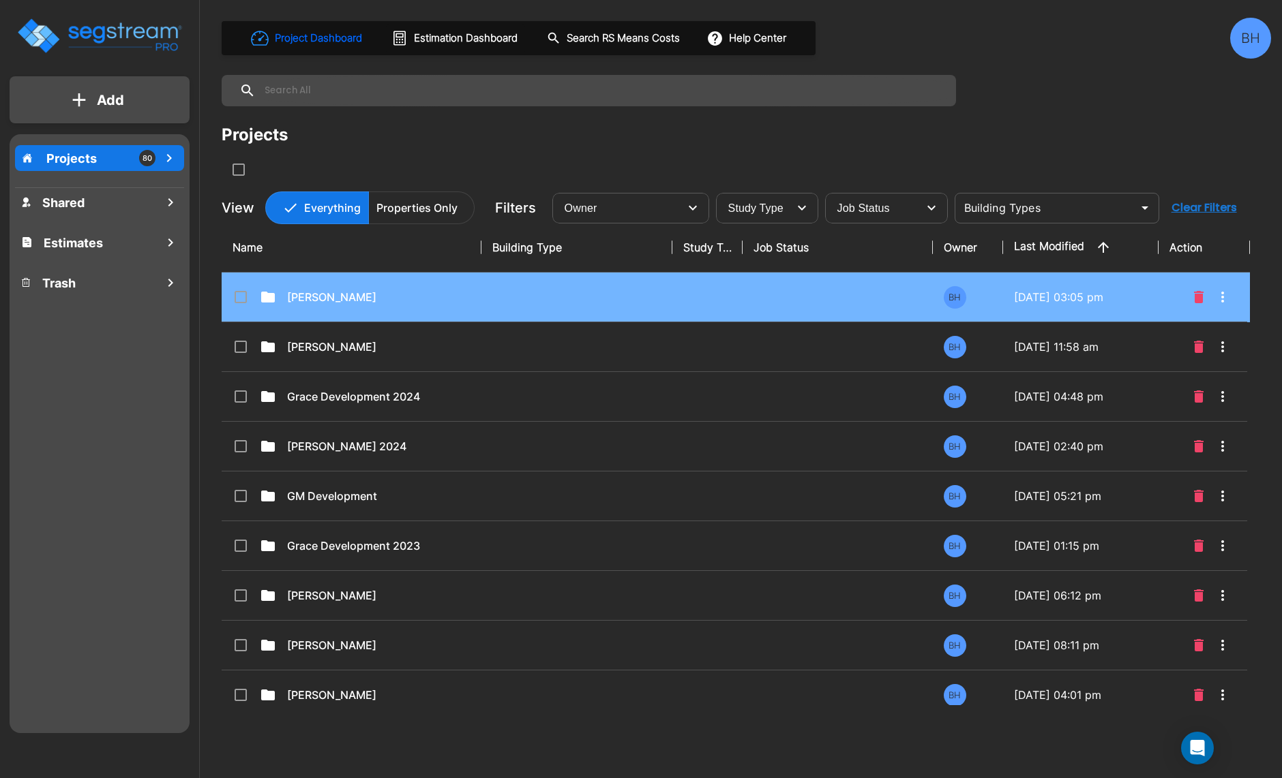
click at [348, 309] on td "[PERSON_NAME]" at bounding box center [352, 298] width 260 height 50
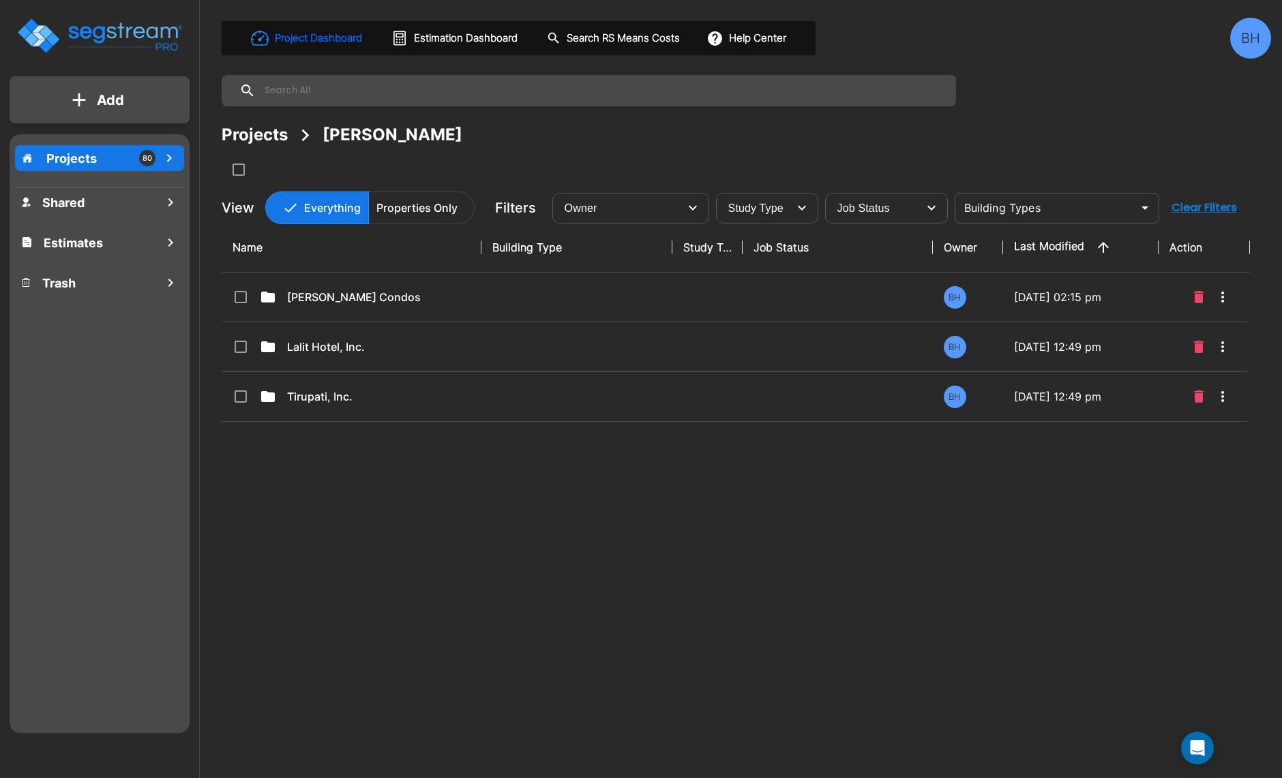
click at [459, 473] on div "Name Building Type Study Type Job Status Owner Last Modified Action Dharmesh Ah…" at bounding box center [736, 464] width 1028 height 483
click at [97, 94] on p "Add" at bounding box center [110, 100] width 27 height 20
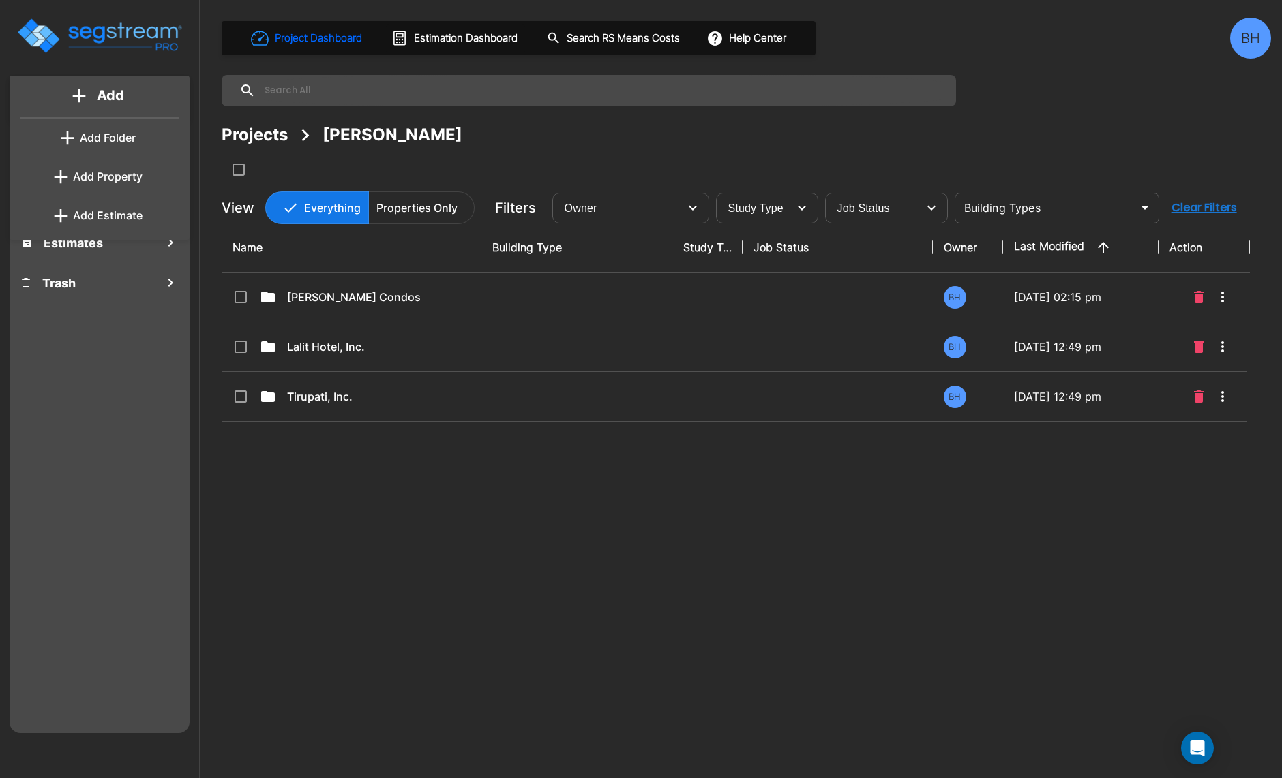
click at [96, 138] on p "Add Folder" at bounding box center [108, 138] width 56 height 16
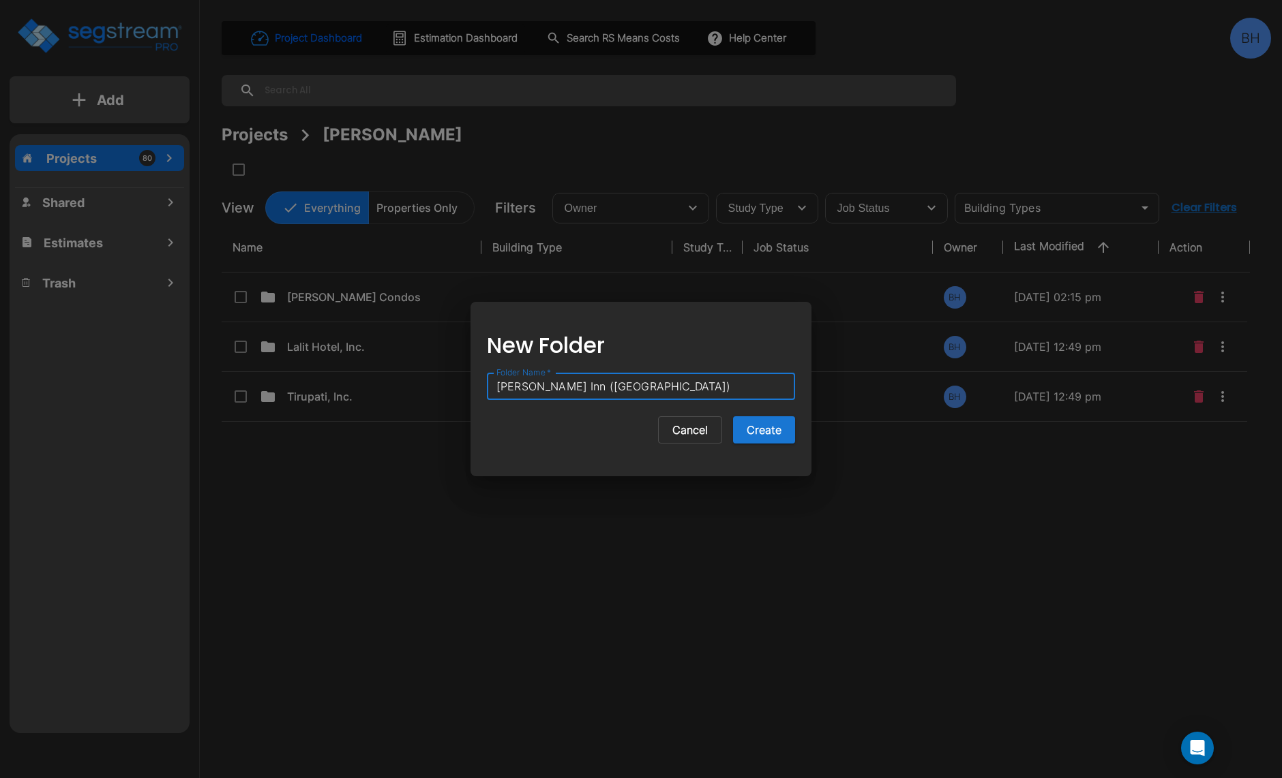
type input "[PERSON_NAME] Inn ([GEOGRAPHIC_DATA])"
click at [733, 417] on button "Create" at bounding box center [764, 430] width 62 height 27
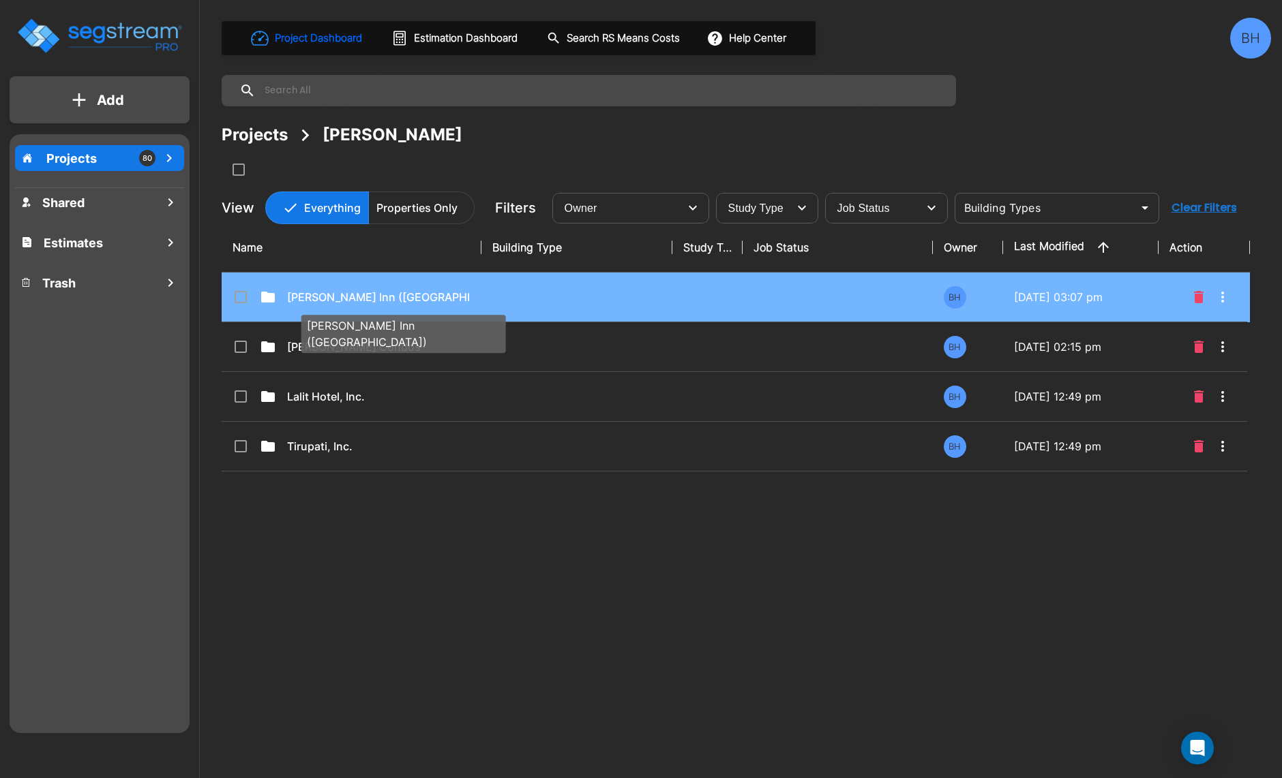
click at [335, 294] on p "[PERSON_NAME] Inn ([GEOGRAPHIC_DATA])" at bounding box center [378, 297] width 183 height 16
checkbox input "true"
click at [335, 294] on p "[PERSON_NAME] Inn ([GEOGRAPHIC_DATA])" at bounding box center [378, 297] width 183 height 16
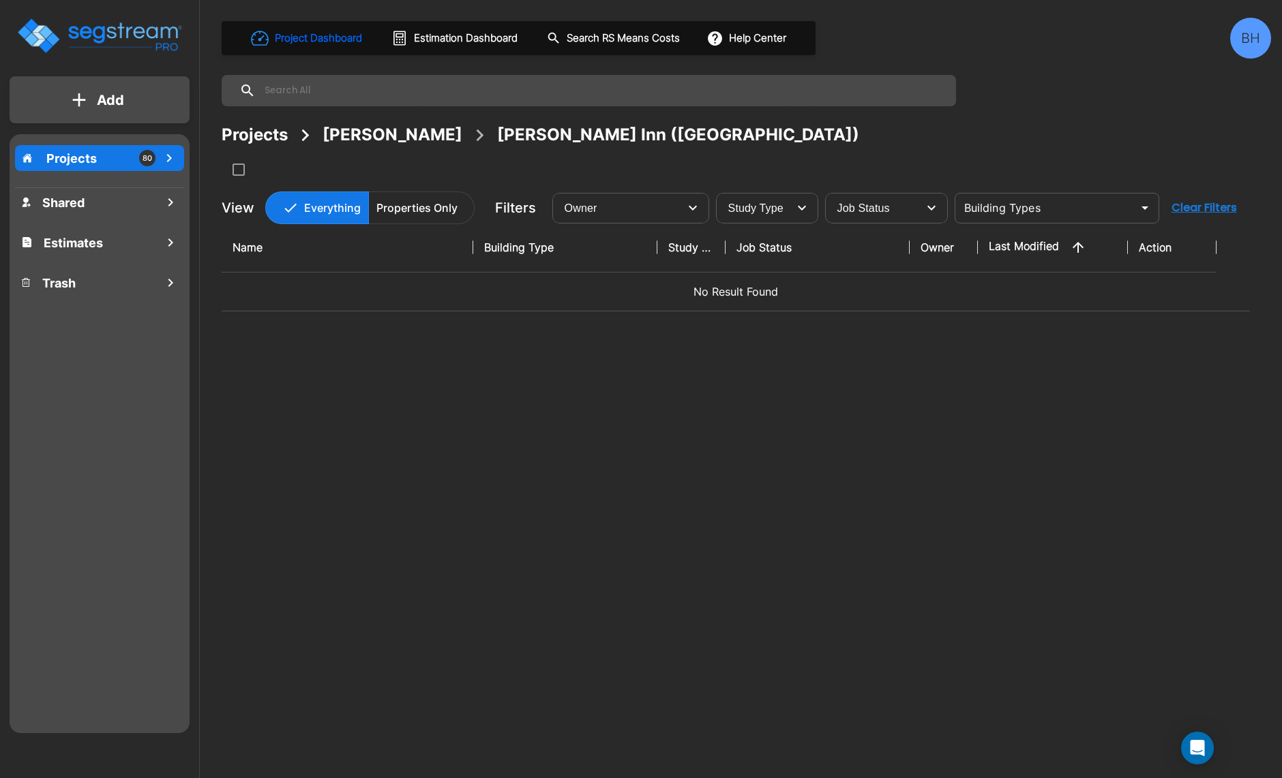
click at [95, 87] on button "Add" at bounding box center [100, 100] width 180 height 40
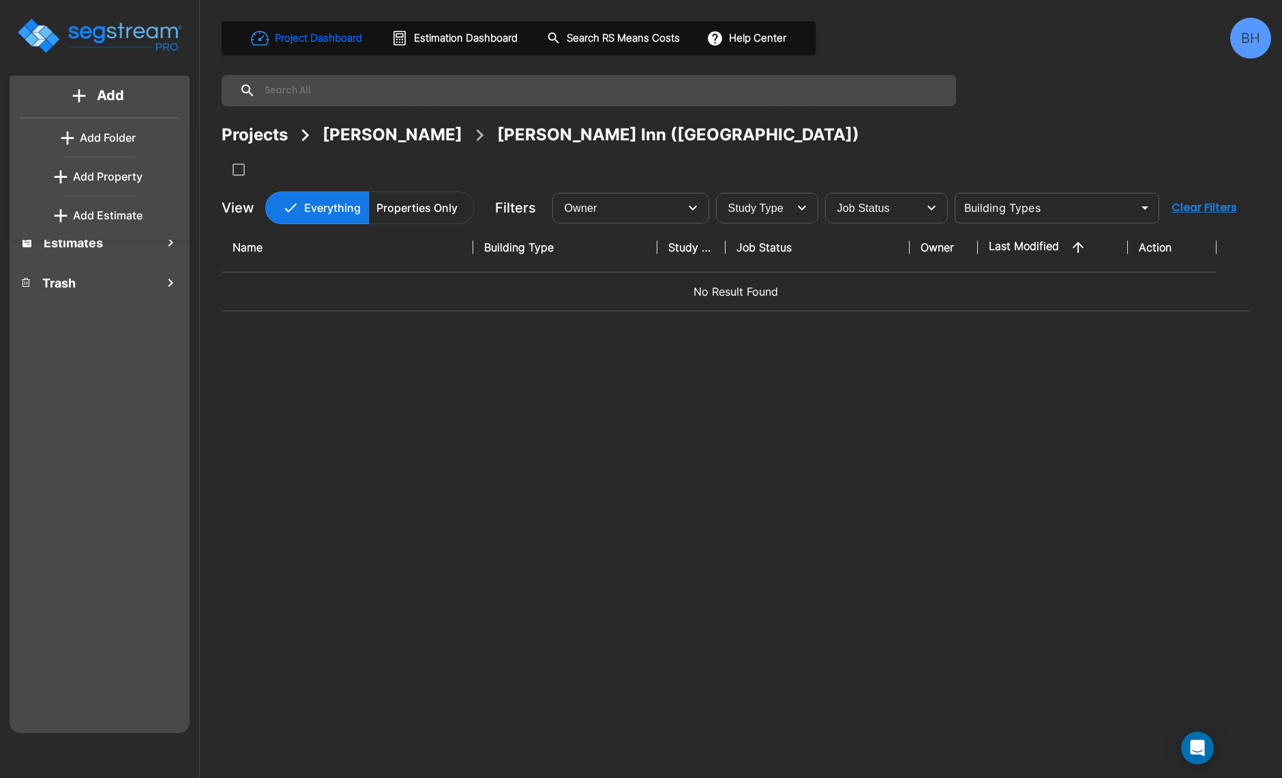
drag, startPoint x: 120, startPoint y: 181, endPoint x: 134, endPoint y: 178, distance: 14.1
click at [120, 181] on p "Add Property" at bounding box center [108, 176] width 70 height 16
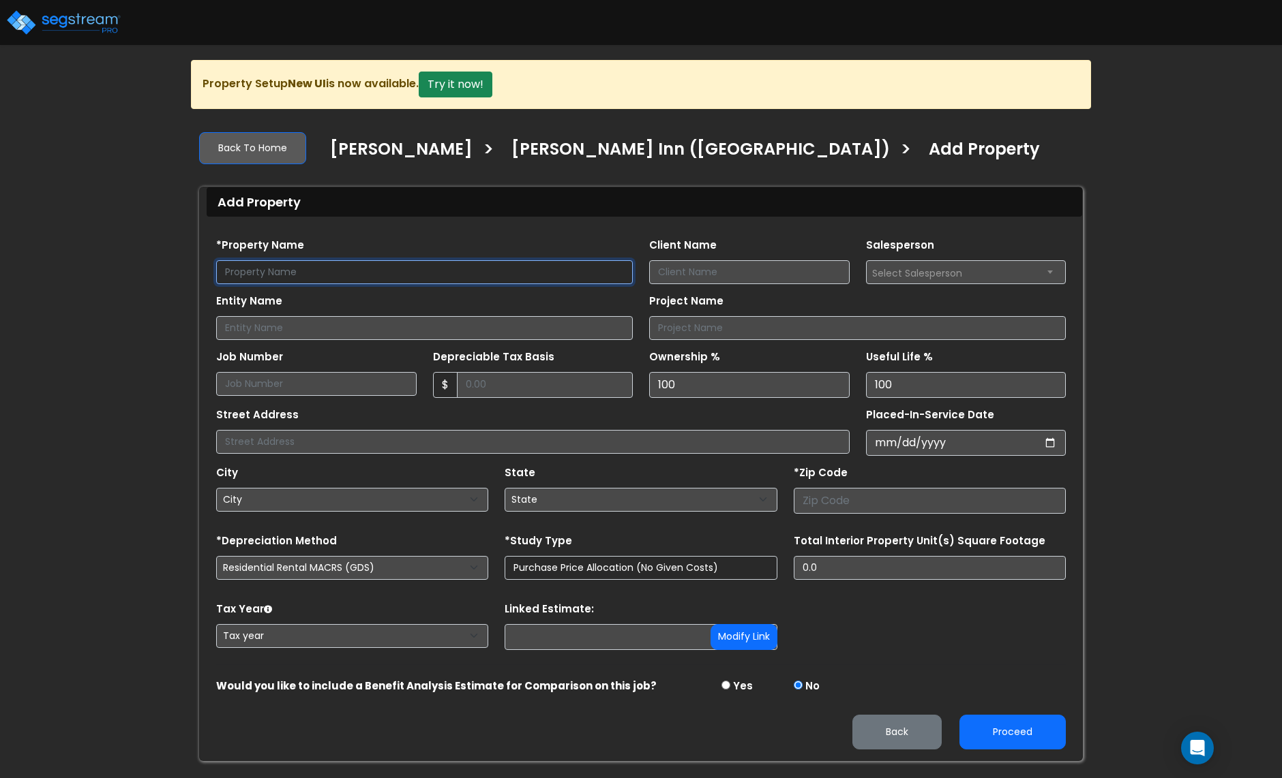
click at [292, 273] on input "text" at bounding box center [424, 272] width 417 height 24
type input "[PERSON_NAME] Fairfield Inn ([GEOGRAPHIC_DATA], [GEOGRAPHIC_DATA])"
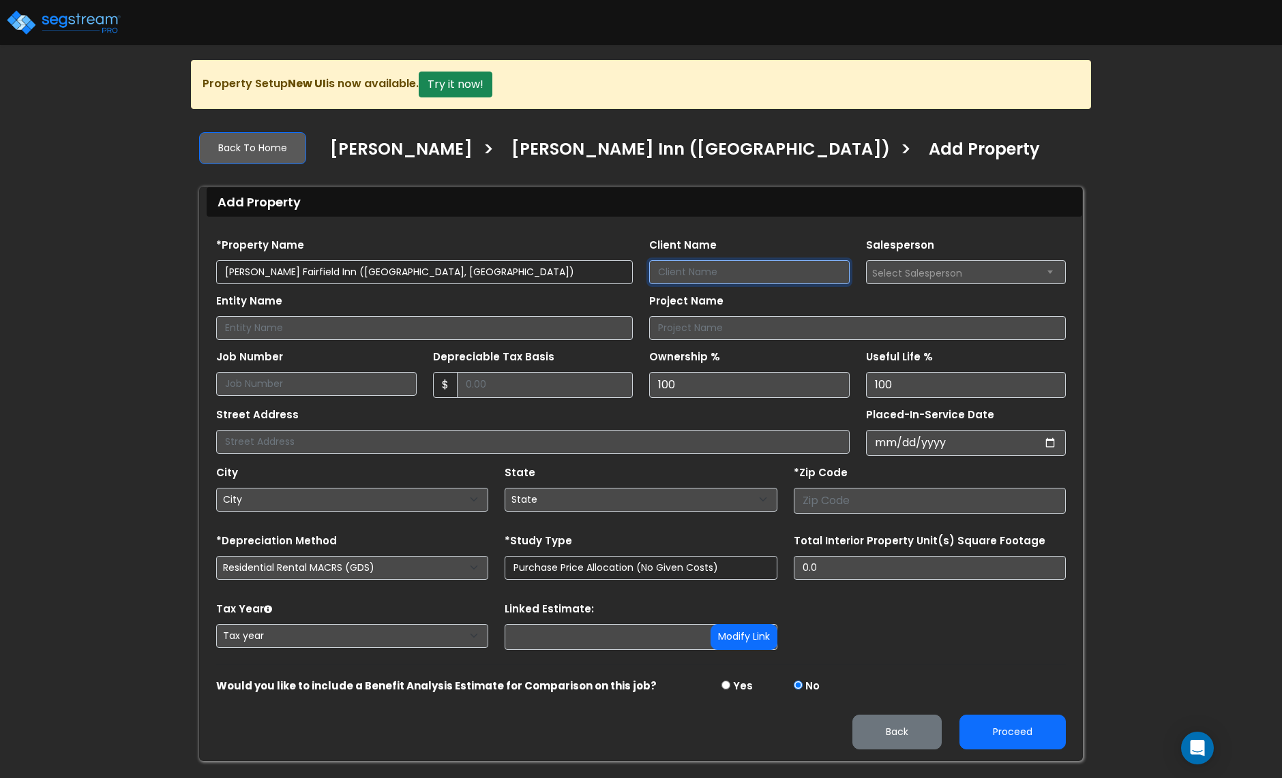
click at [713, 281] on input "Client Name" at bounding box center [749, 272] width 200 height 24
type input "[PERSON_NAME]"
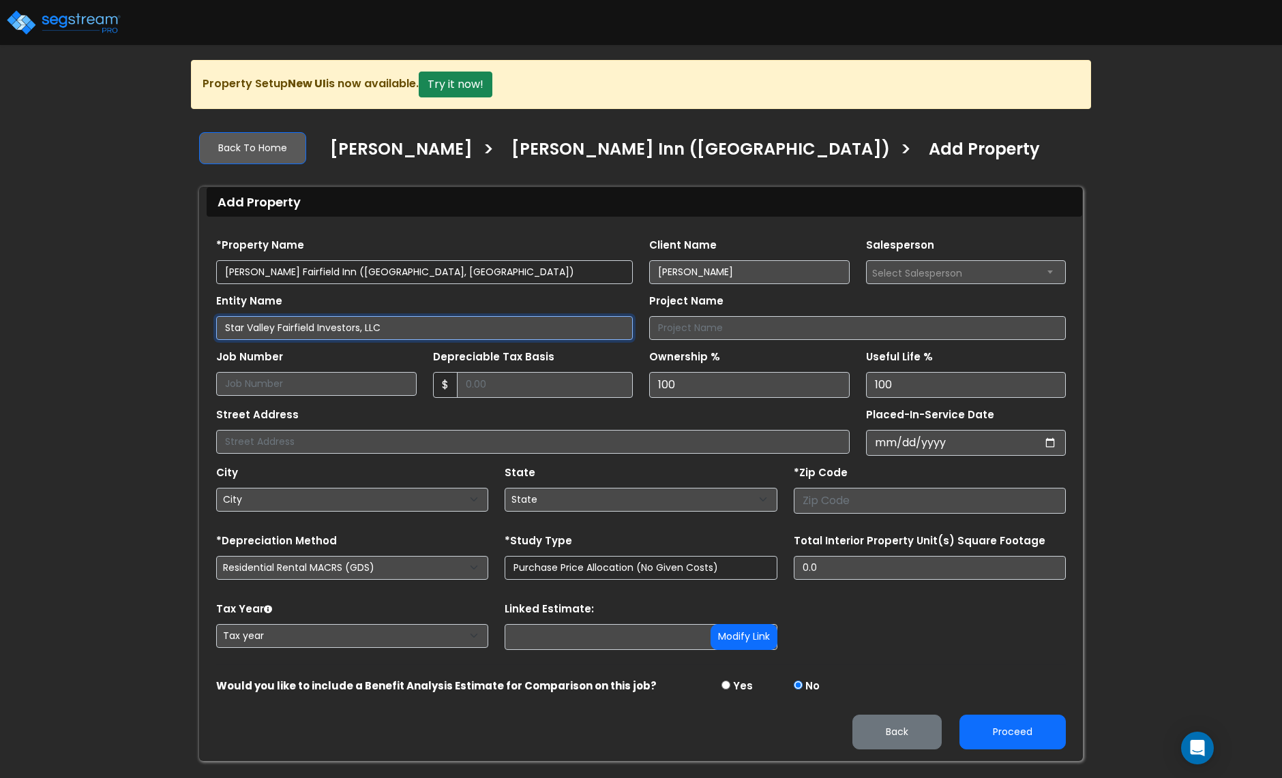
type input "Star Valley Fairfield Investors, LLC"
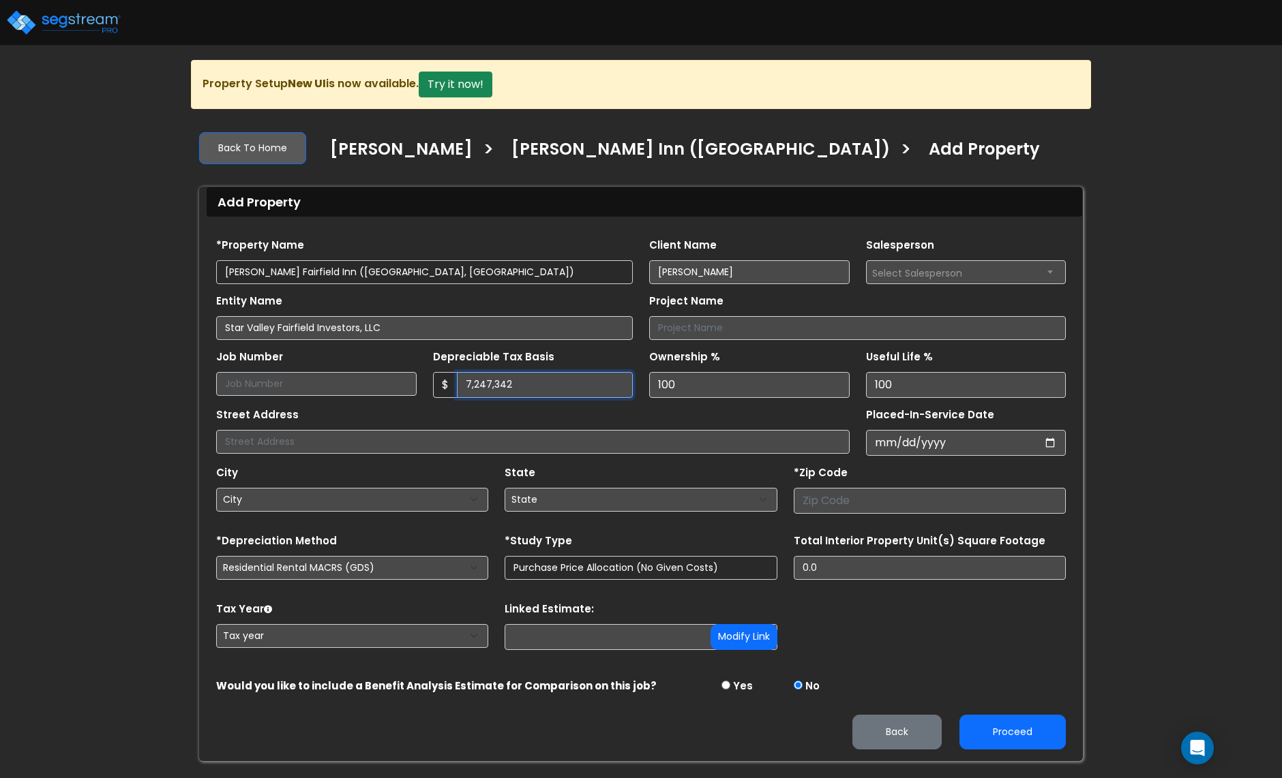
type input "7,247,342"
type input "[STREET_ADDRESS]"
type input "0020-12-19"
select select "20"
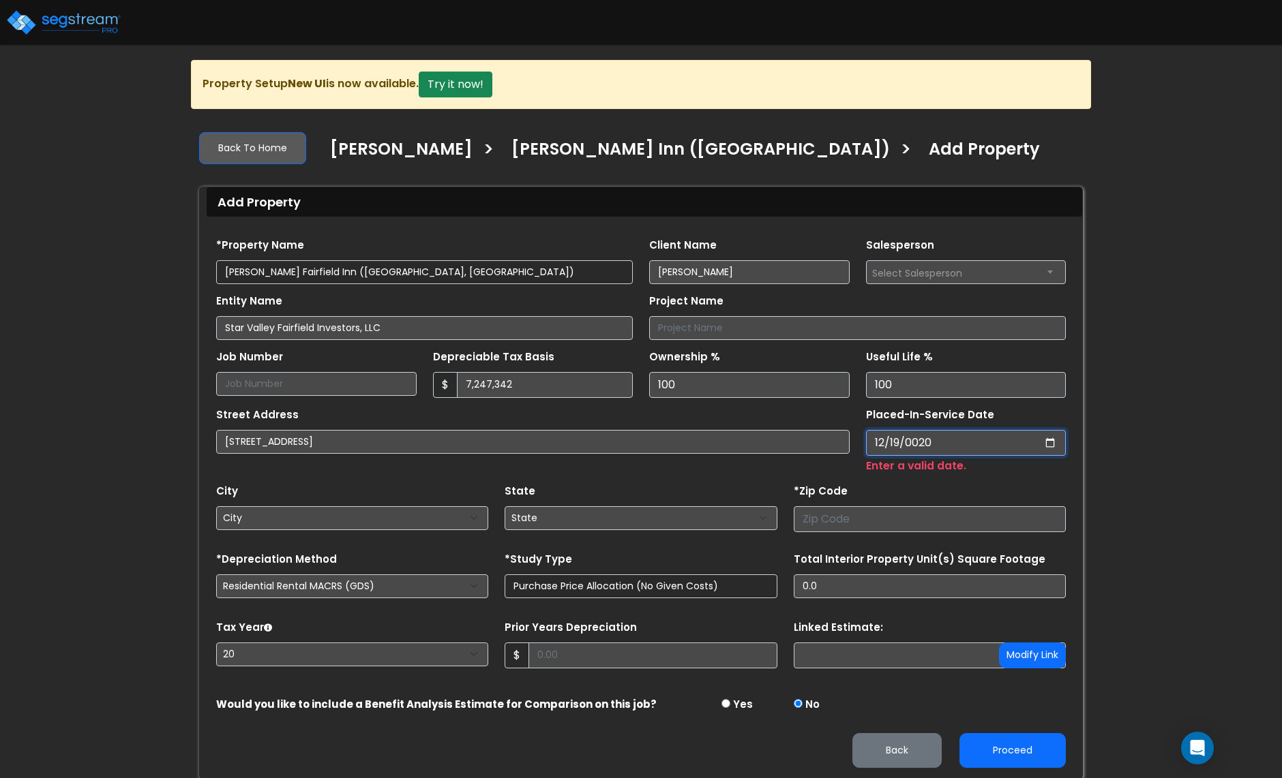
type input "0202-12-19"
select select "202"
type input "[DATE]"
select select "2024"
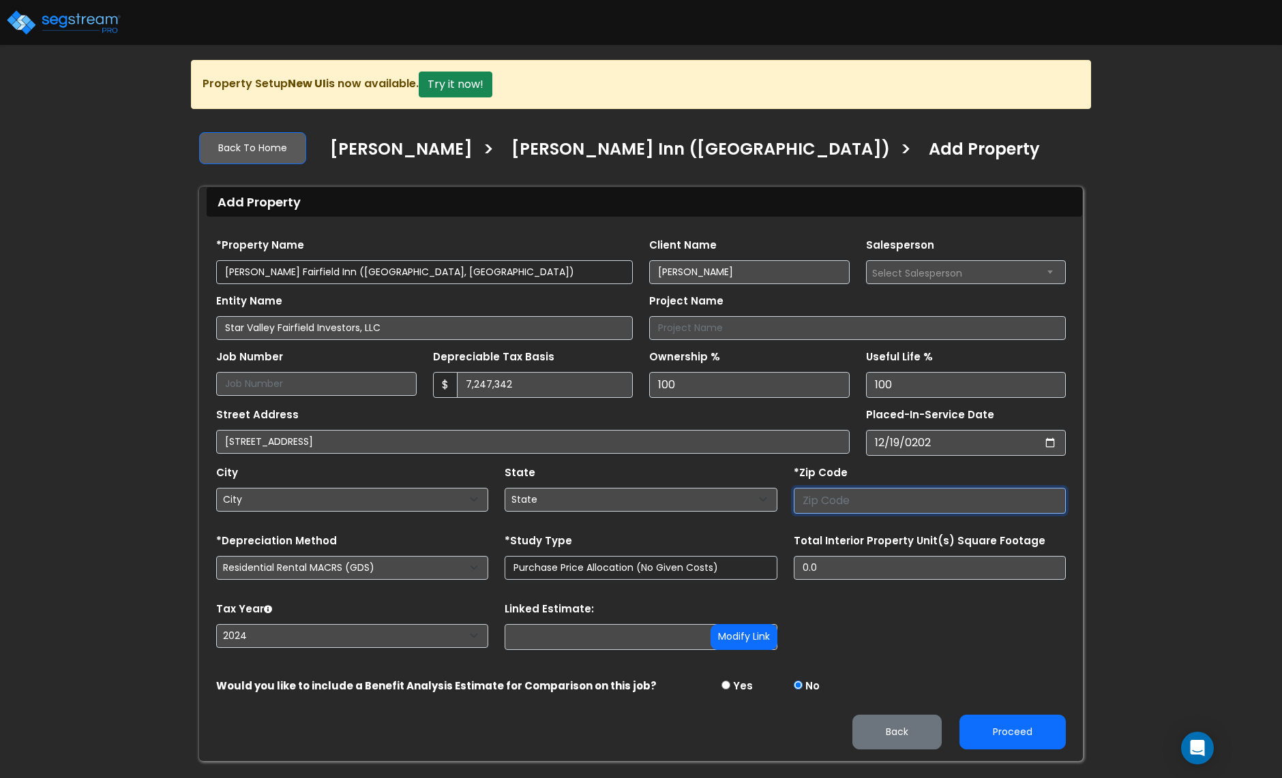
select select "National Average"
type input "83"
select select "WY"
type input "83110"
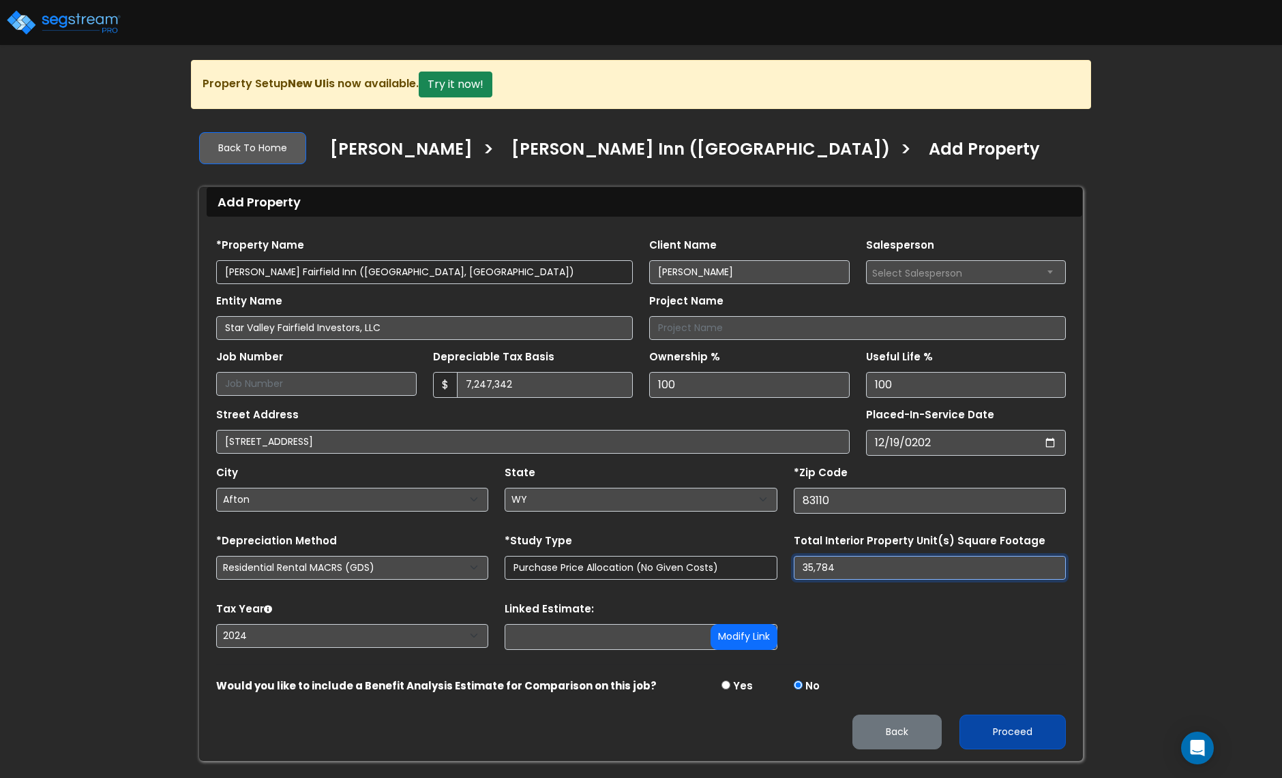
type input "35,784"
drag, startPoint x: 982, startPoint y: 729, endPoint x: 970, endPoint y: 729, distance: 11.6
click at [982, 729] on button "Proceed" at bounding box center [1012, 732] width 106 height 35
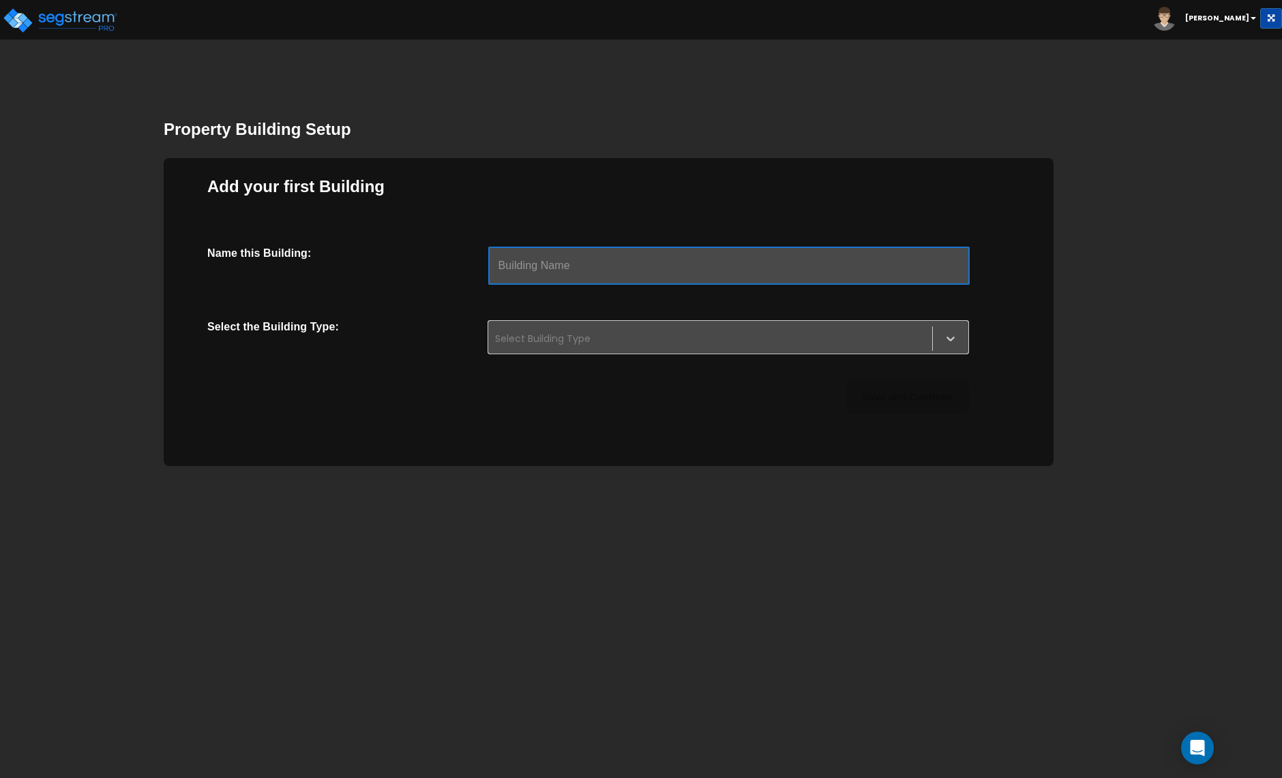
click at [535, 279] on input "text" at bounding box center [728, 266] width 481 height 38
click at [513, 271] on input "text" at bounding box center [728, 266] width 481 height 38
type input "[GEOGRAPHIC_DATA]"
click at [958, 350] on div at bounding box center [950, 339] width 25 height 25
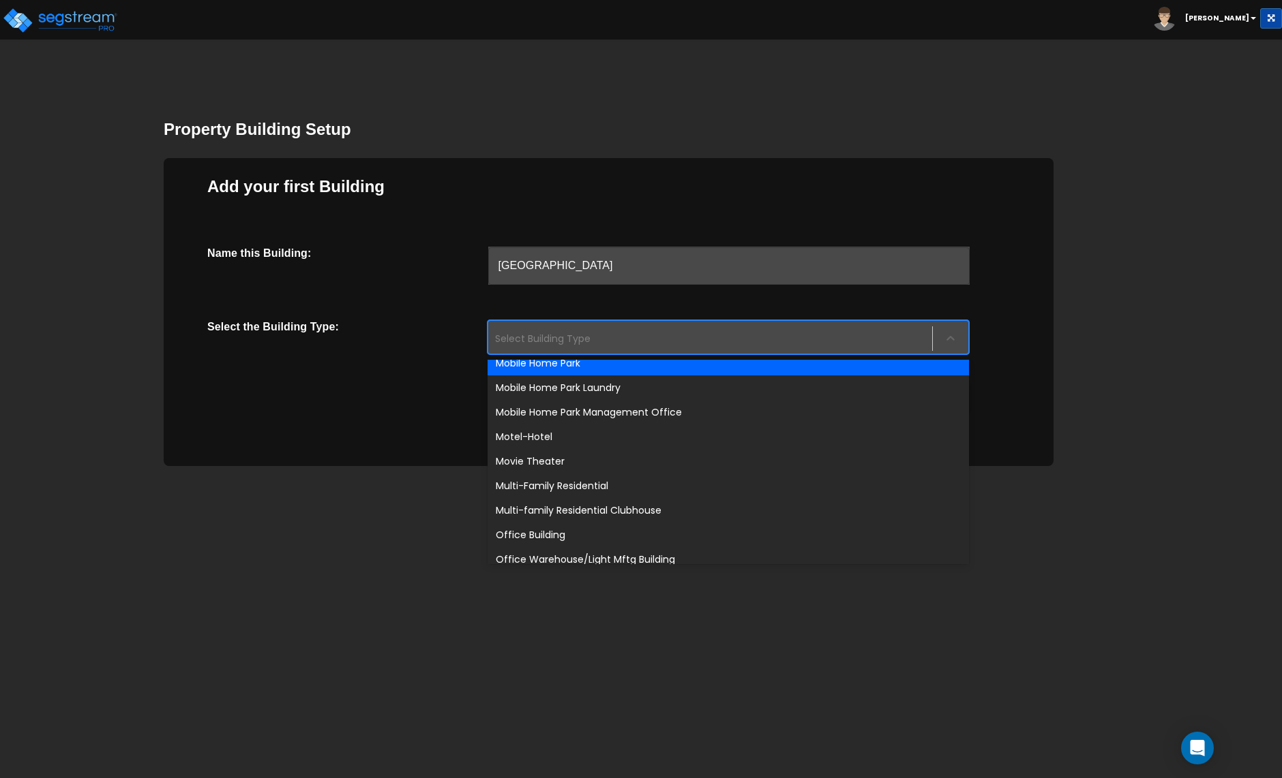
scroll to position [775, 0]
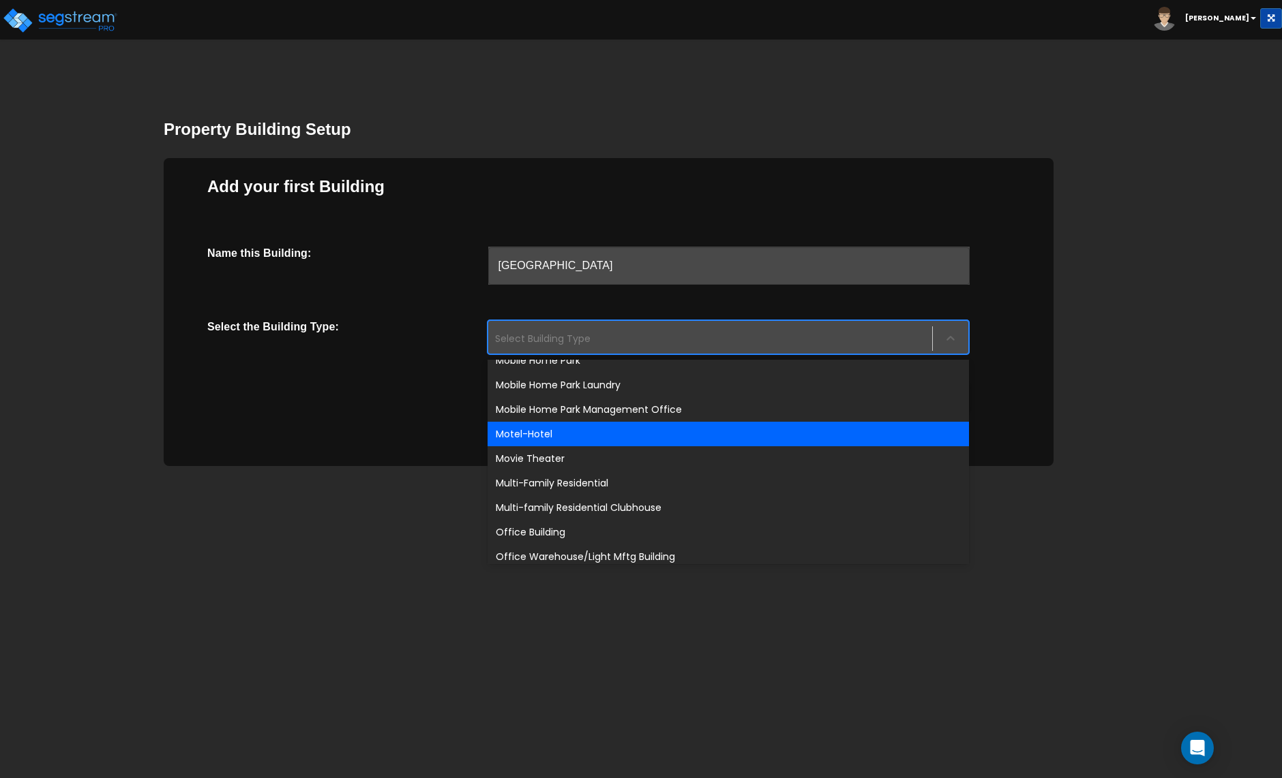
click at [536, 440] on div "Motel-Hotel" at bounding box center [727, 434] width 481 height 25
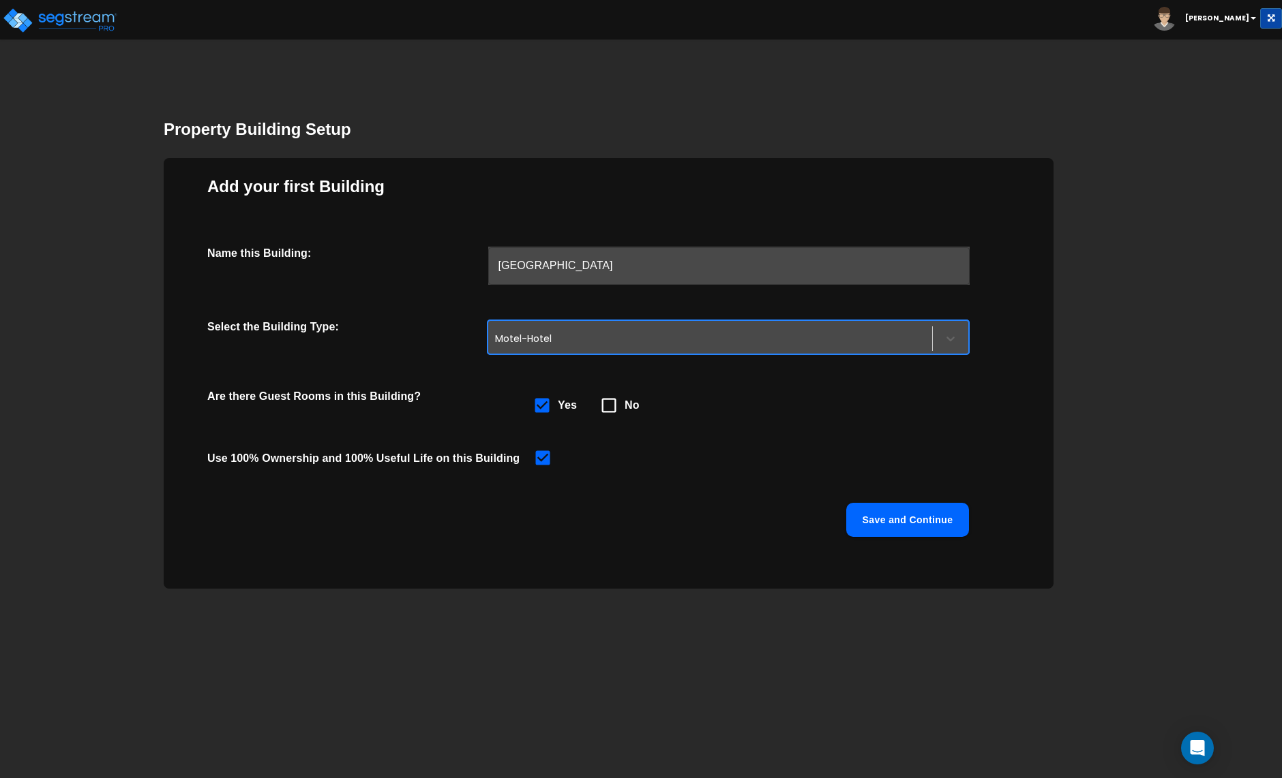
click at [921, 517] on button "Save and Continue" at bounding box center [907, 520] width 123 height 34
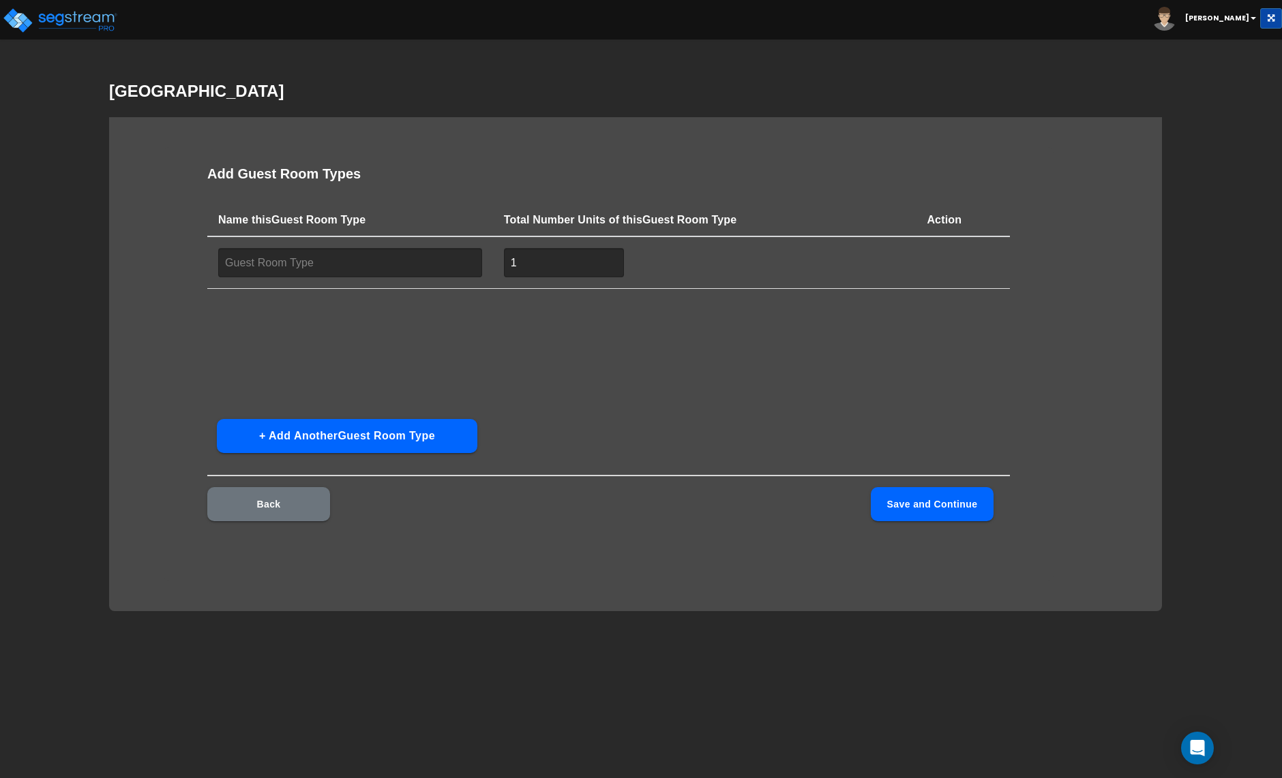
click at [288, 265] on input "text" at bounding box center [350, 262] width 264 height 29
type input "King Suite"
click at [517, 262] on input "1" at bounding box center [564, 262] width 121 height 29
type input "26"
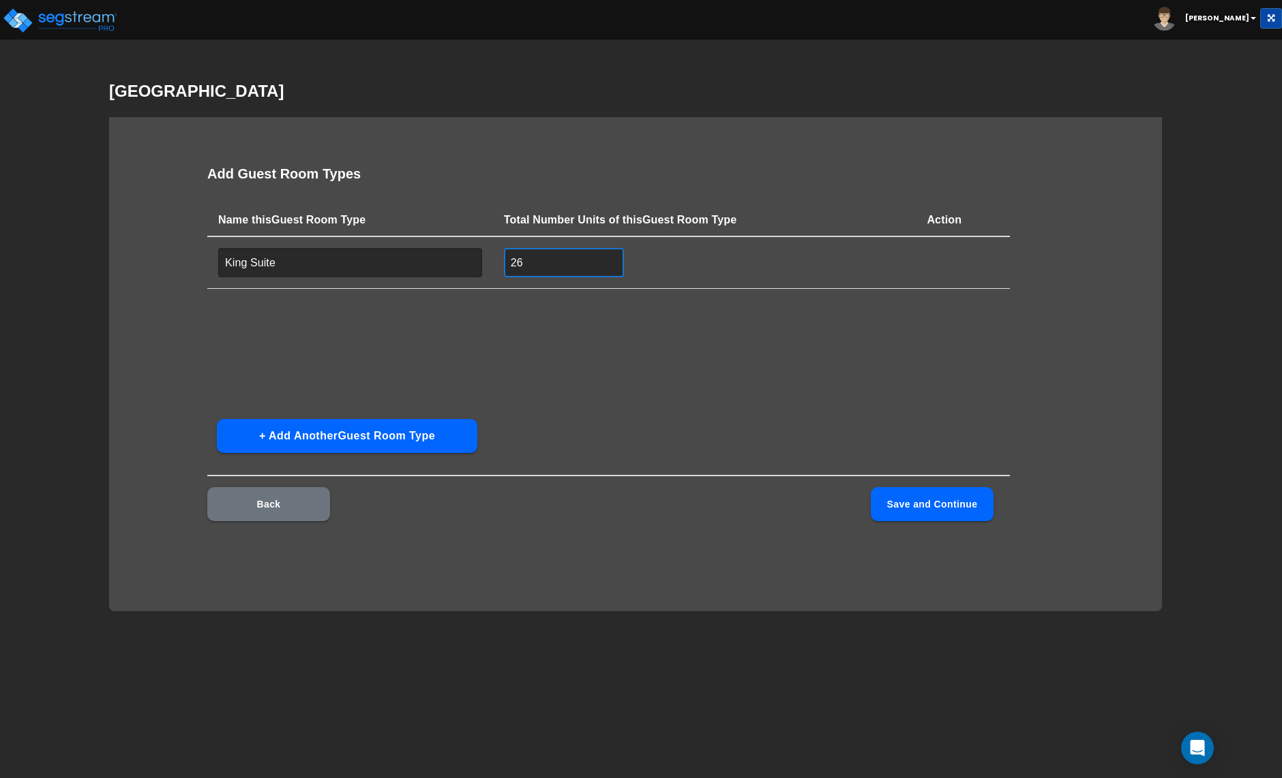
click at [382, 423] on button "+ Add Another Guest Room Type" at bounding box center [347, 436] width 260 height 34
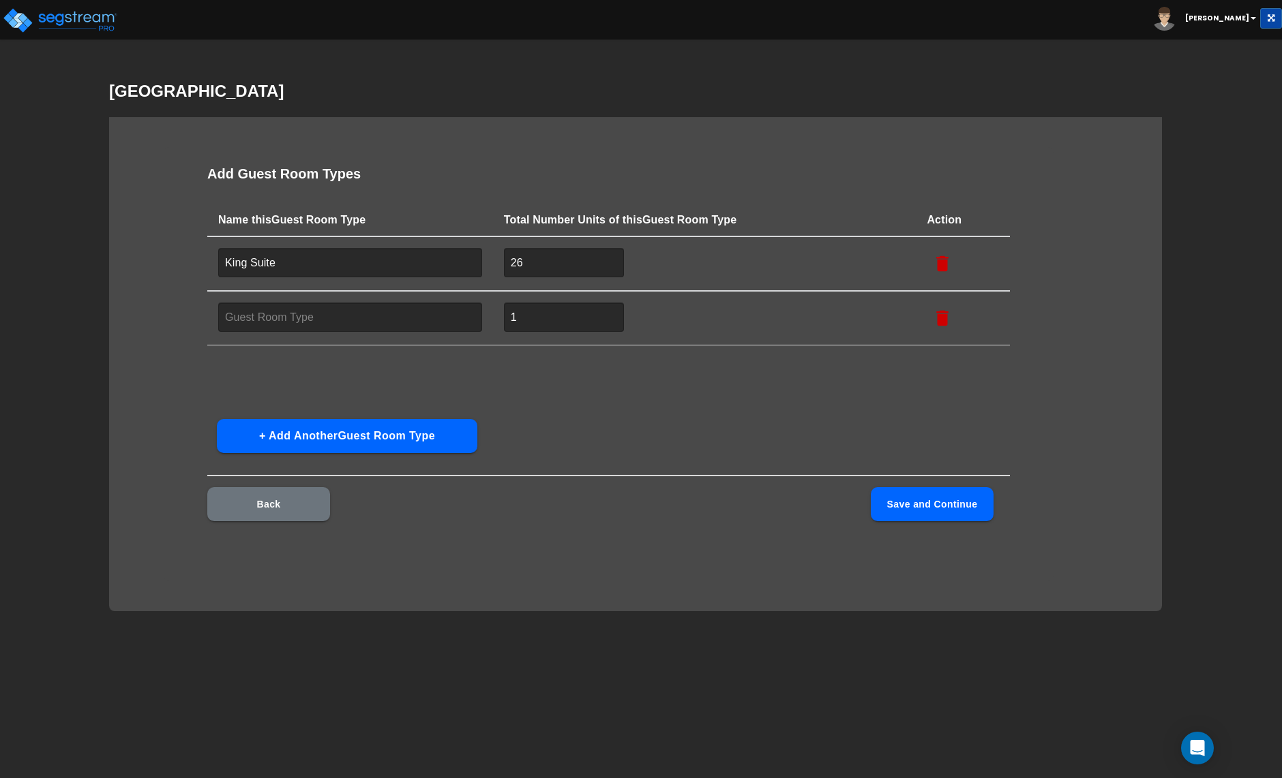
click at [287, 324] on input "text" at bounding box center [350, 317] width 264 height 29
type input "Double Queen"
click at [535, 317] on input "1" at bounding box center [564, 317] width 121 height 29
type input "1"
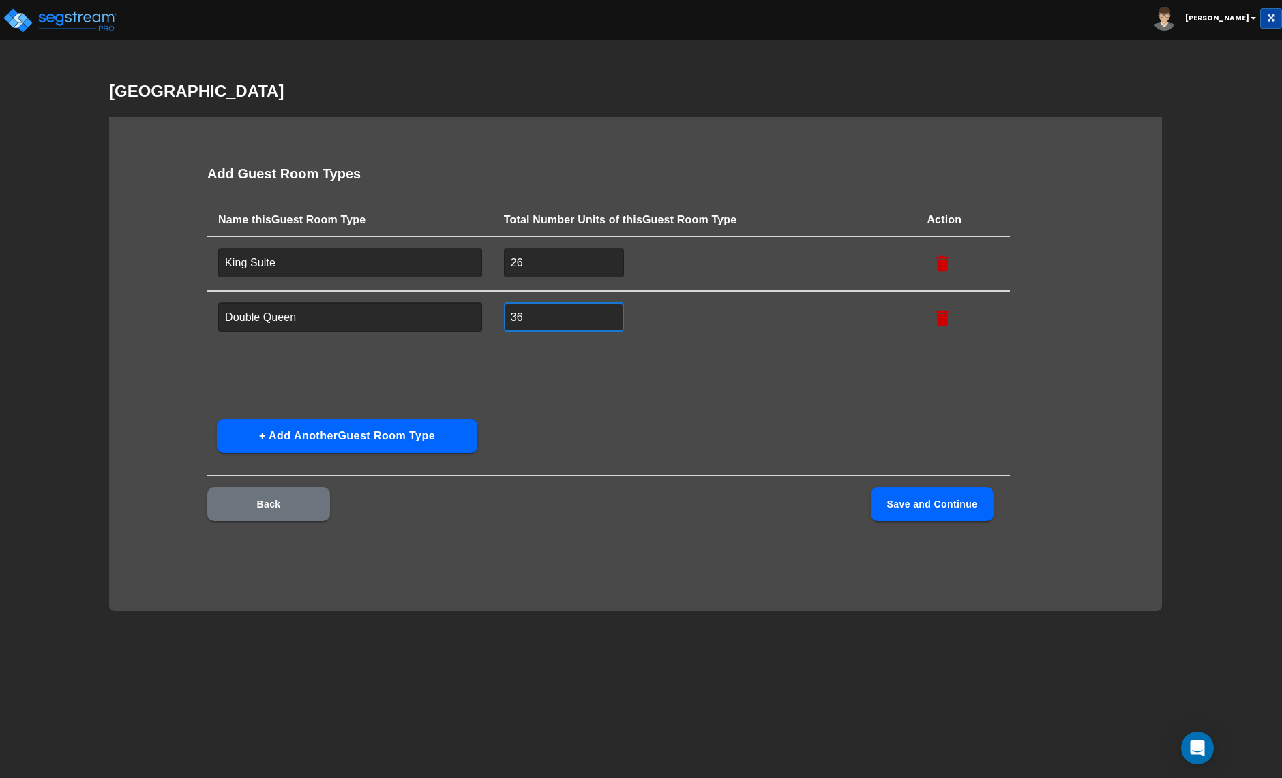
type input "36"
click at [691, 421] on div "Add Guest Room Types Name this Guest Room Type Total Number Units of this Guest…" at bounding box center [609, 364] width 890 height 434
click at [925, 512] on button "Save and Continue" at bounding box center [932, 504] width 123 height 34
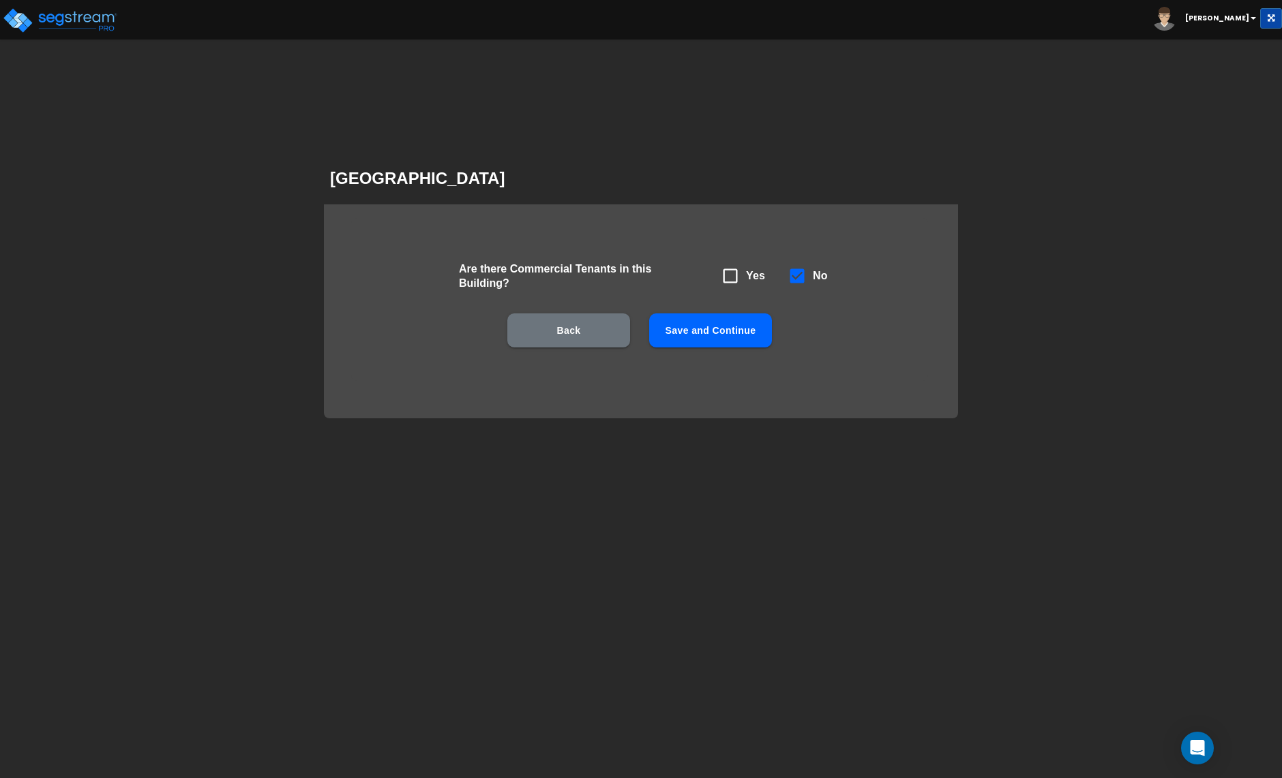
click at [723, 337] on button "Save and Continue" at bounding box center [710, 331] width 123 height 34
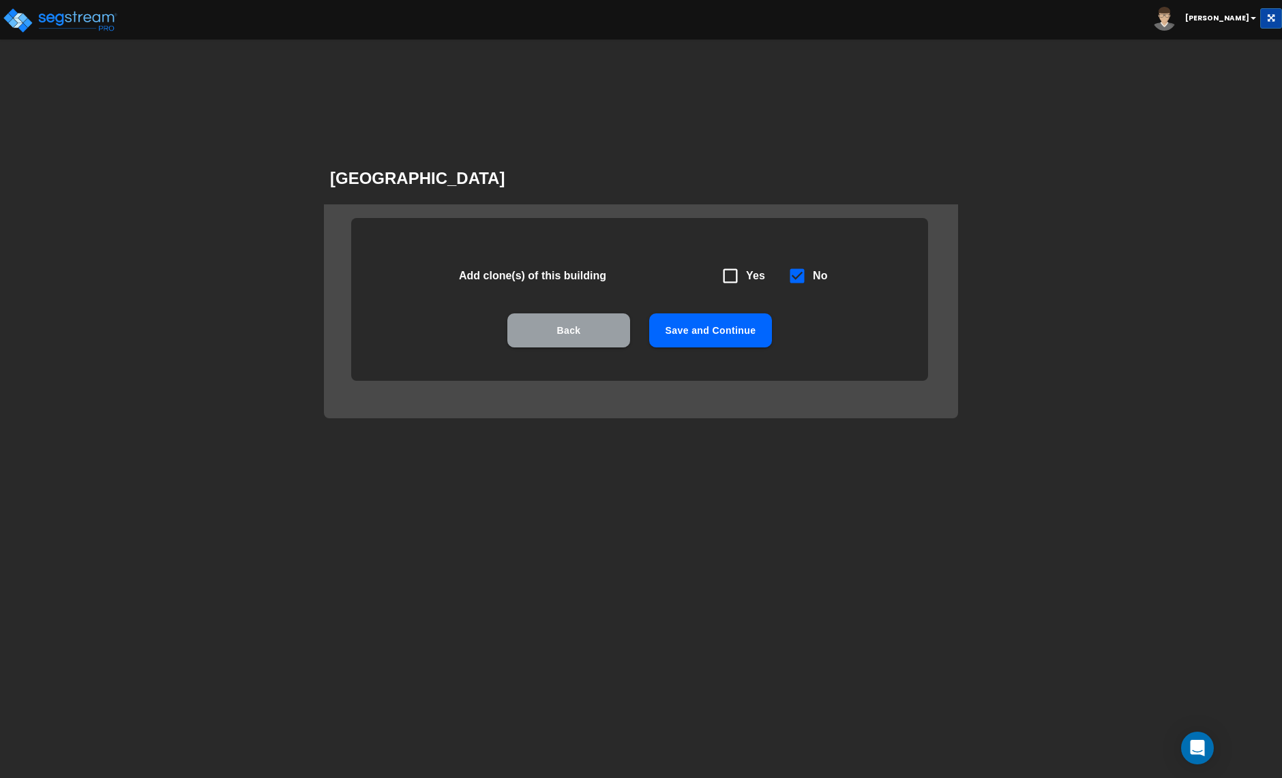
click at [569, 343] on button "Back" at bounding box center [568, 331] width 123 height 34
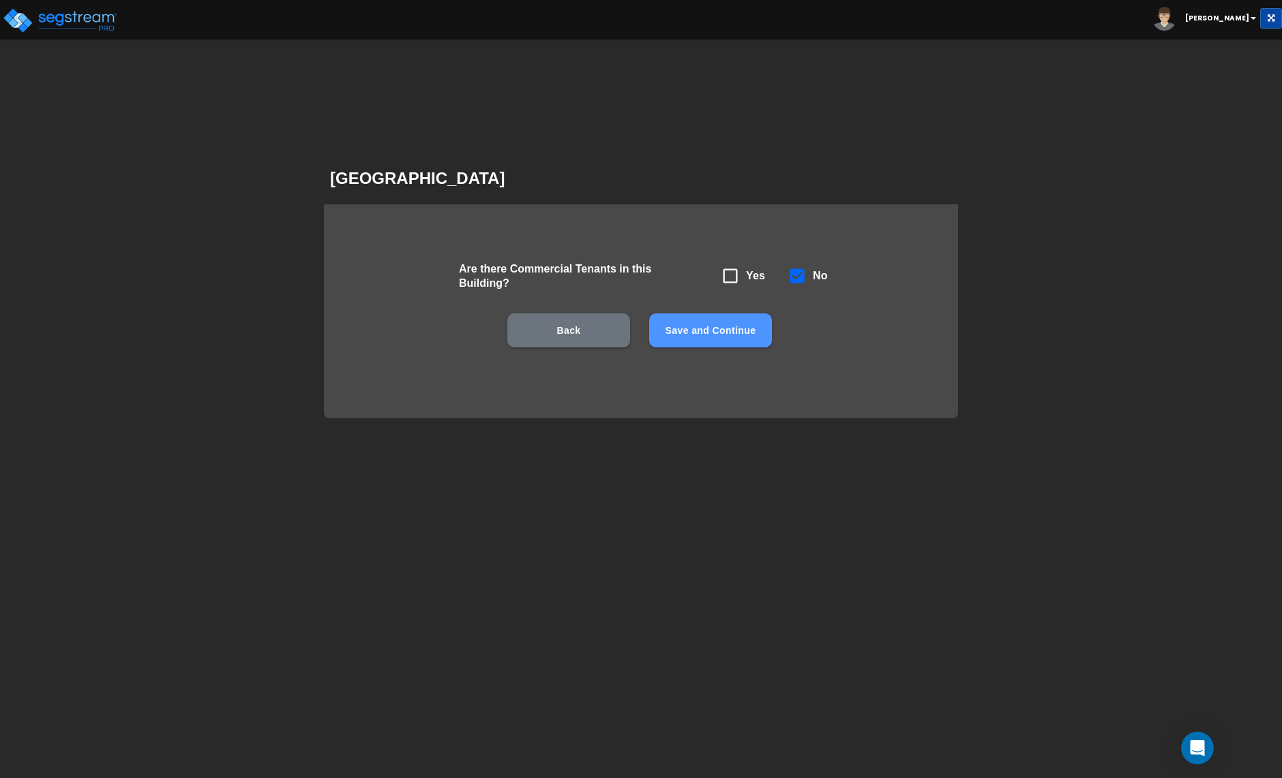
click at [718, 338] on button "Save and Continue" at bounding box center [710, 331] width 123 height 34
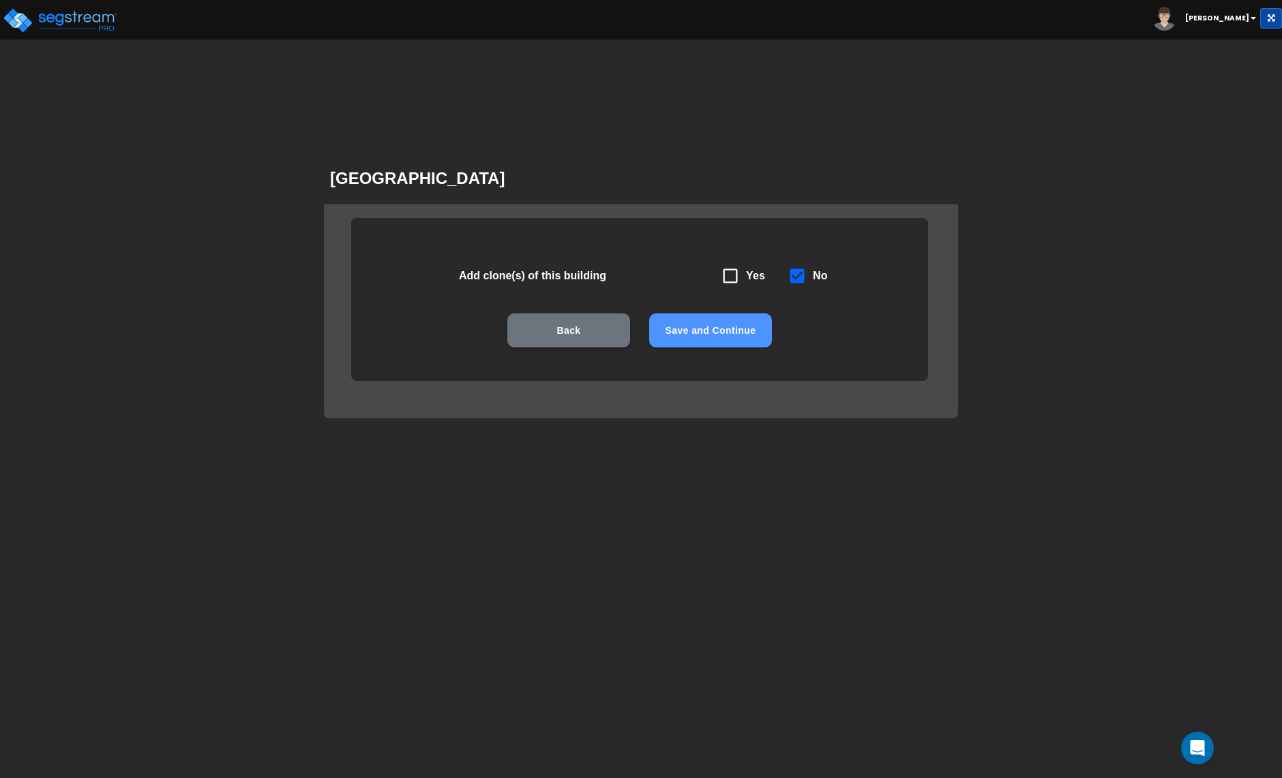
click at [725, 333] on button "Save and Continue" at bounding box center [710, 331] width 123 height 34
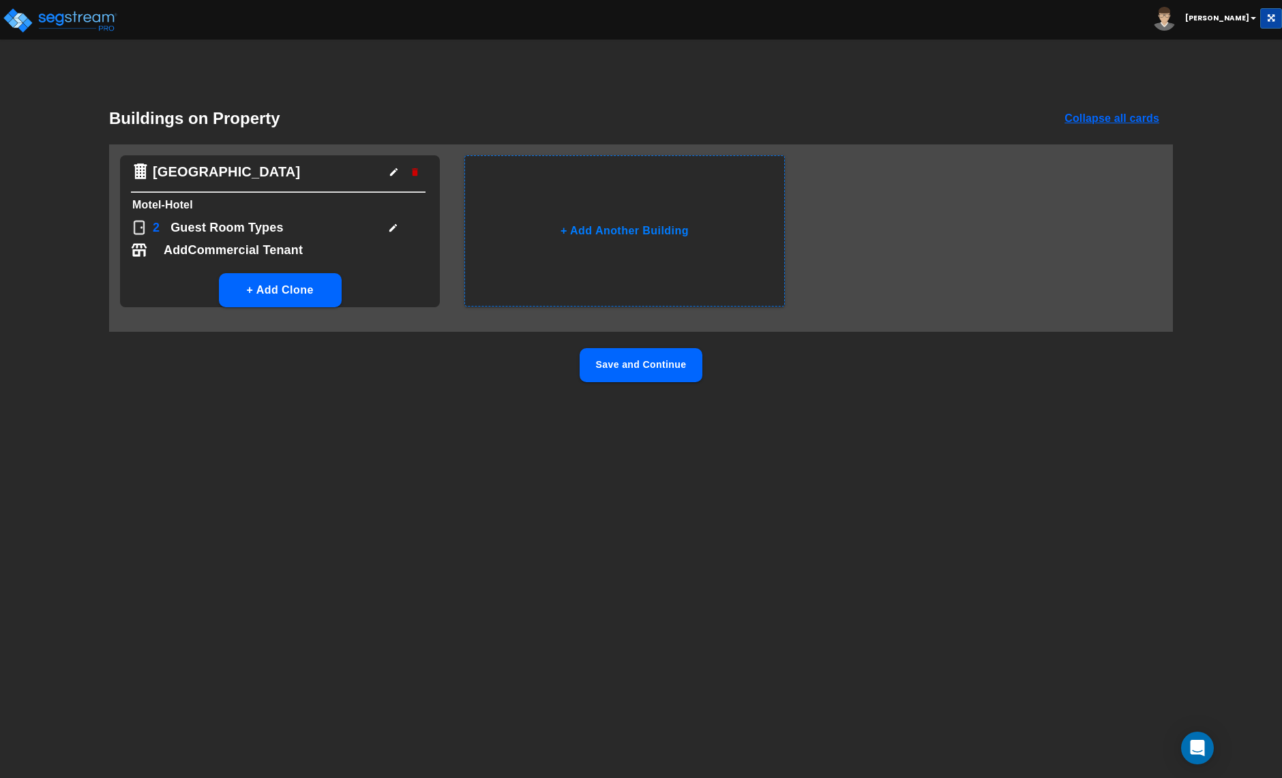
click at [665, 365] on button "Save and Continue" at bounding box center [640, 365] width 123 height 34
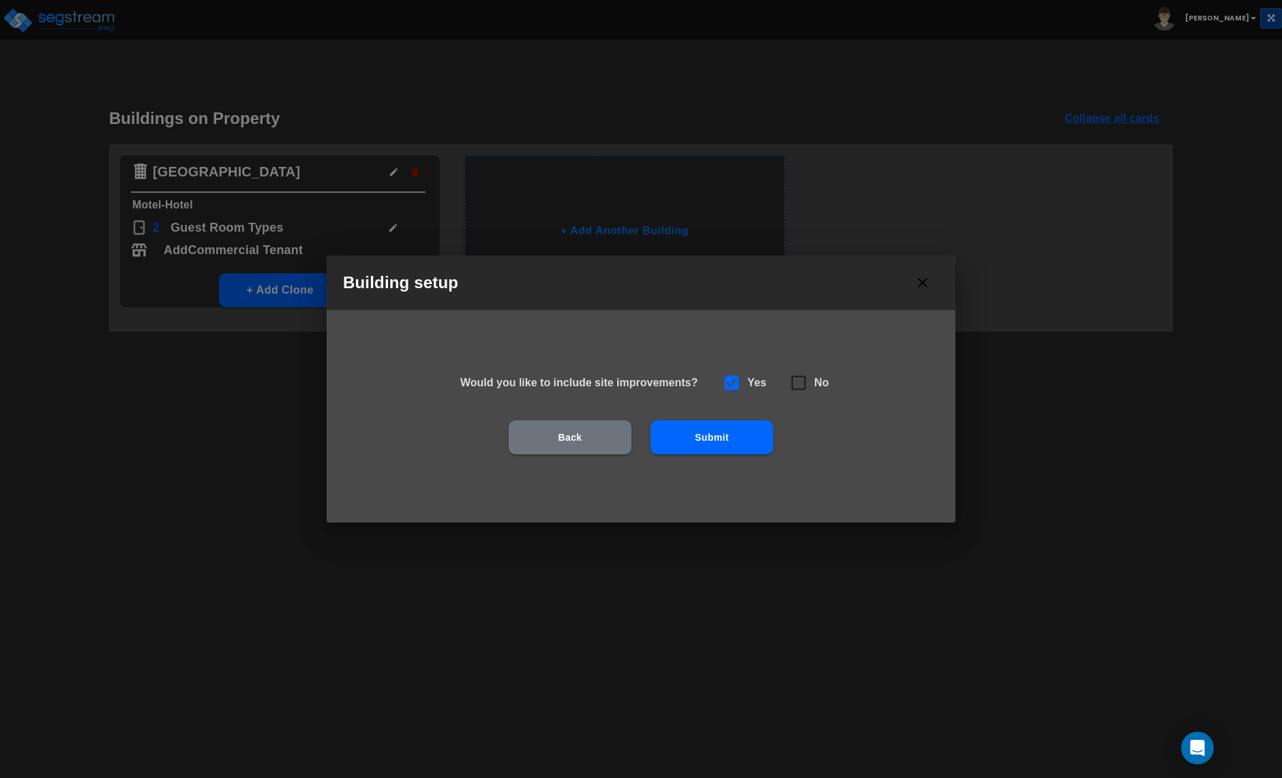
click at [719, 436] on button "Submit" at bounding box center [711, 438] width 123 height 34
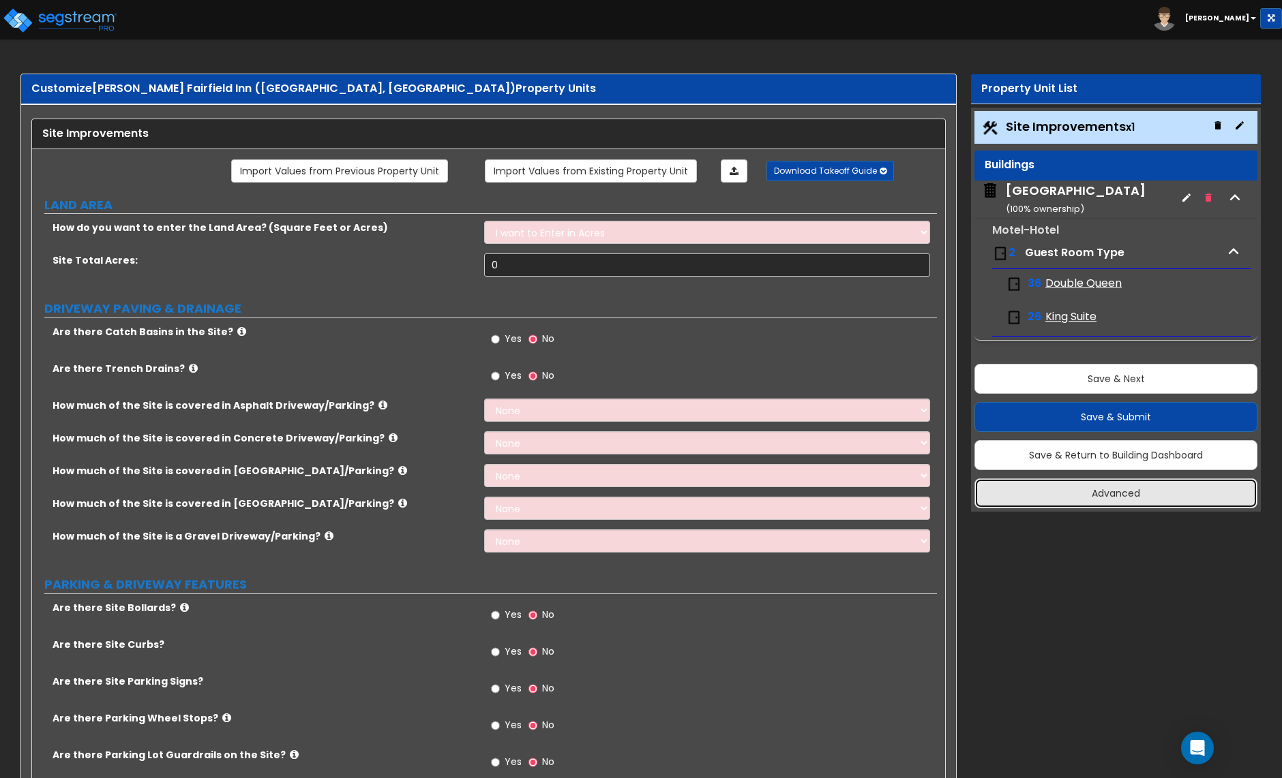
click at [1121, 496] on button "Advanced" at bounding box center [1115, 494] width 283 height 30
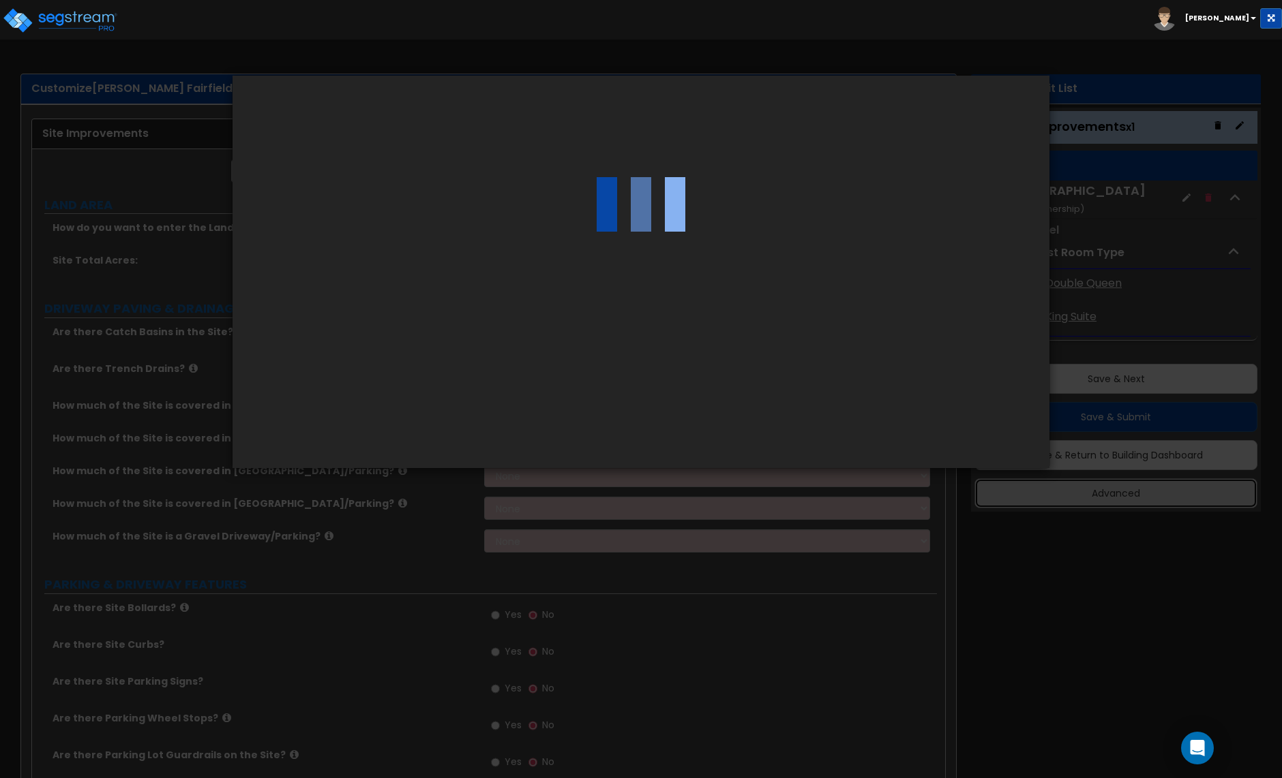
select select "WY"
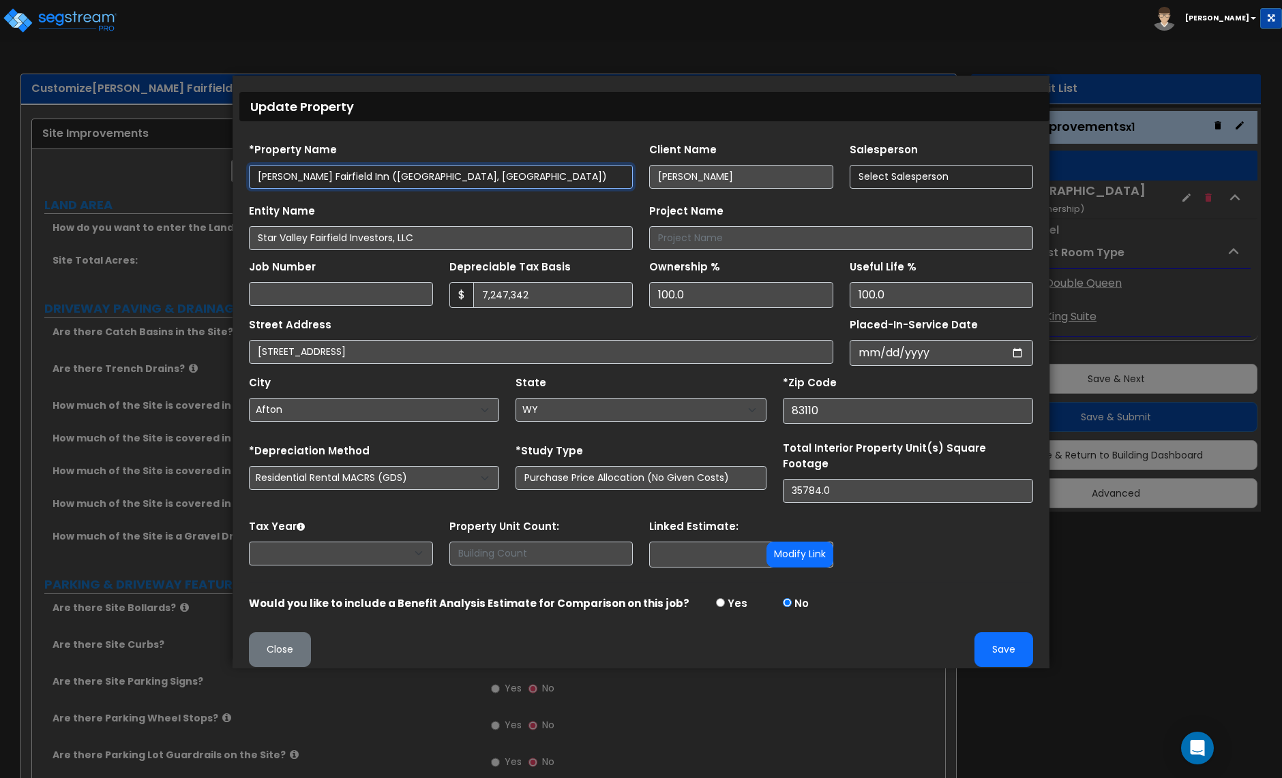
select select "2024"
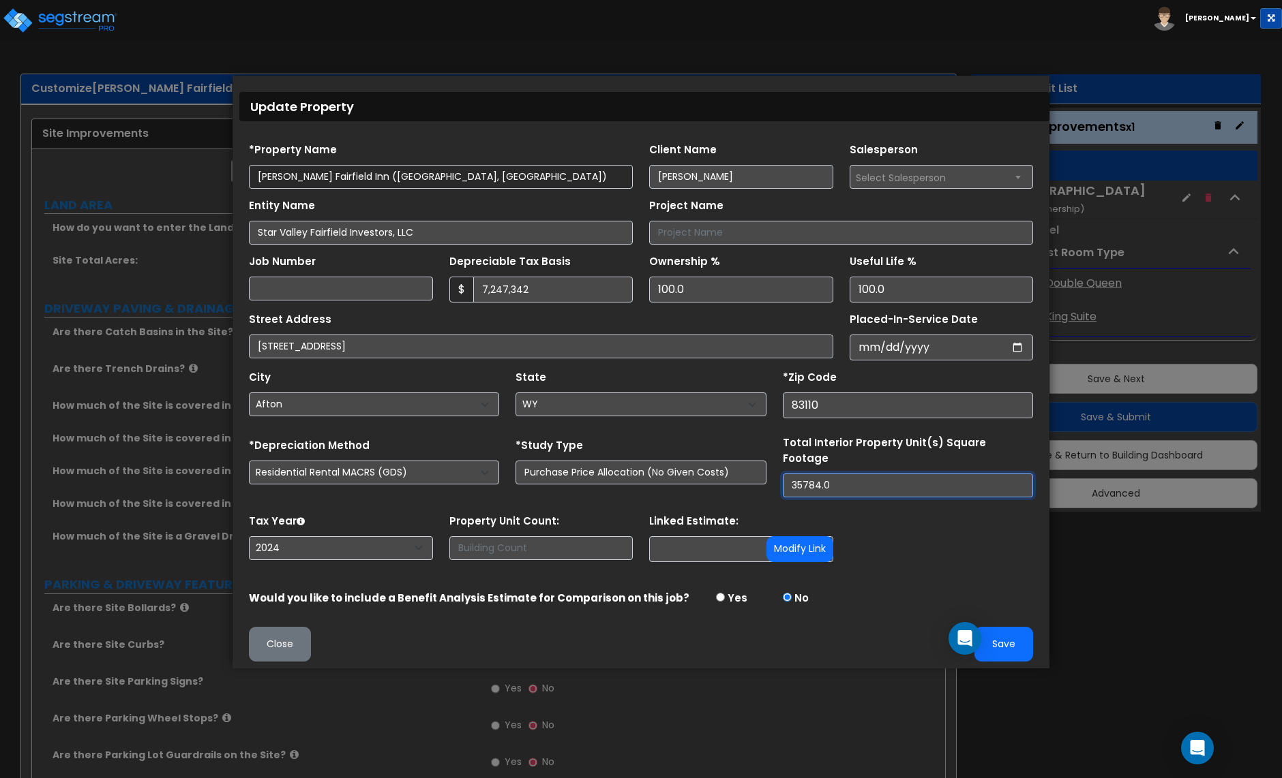
click at [844, 480] on input "35784.0" at bounding box center [908, 486] width 250 height 24
click at [845, 480] on input "35784.0" at bounding box center [908, 486] width 250 height 24
type input "81,021"
click at [1005, 643] on button "Save" at bounding box center [1003, 644] width 59 height 35
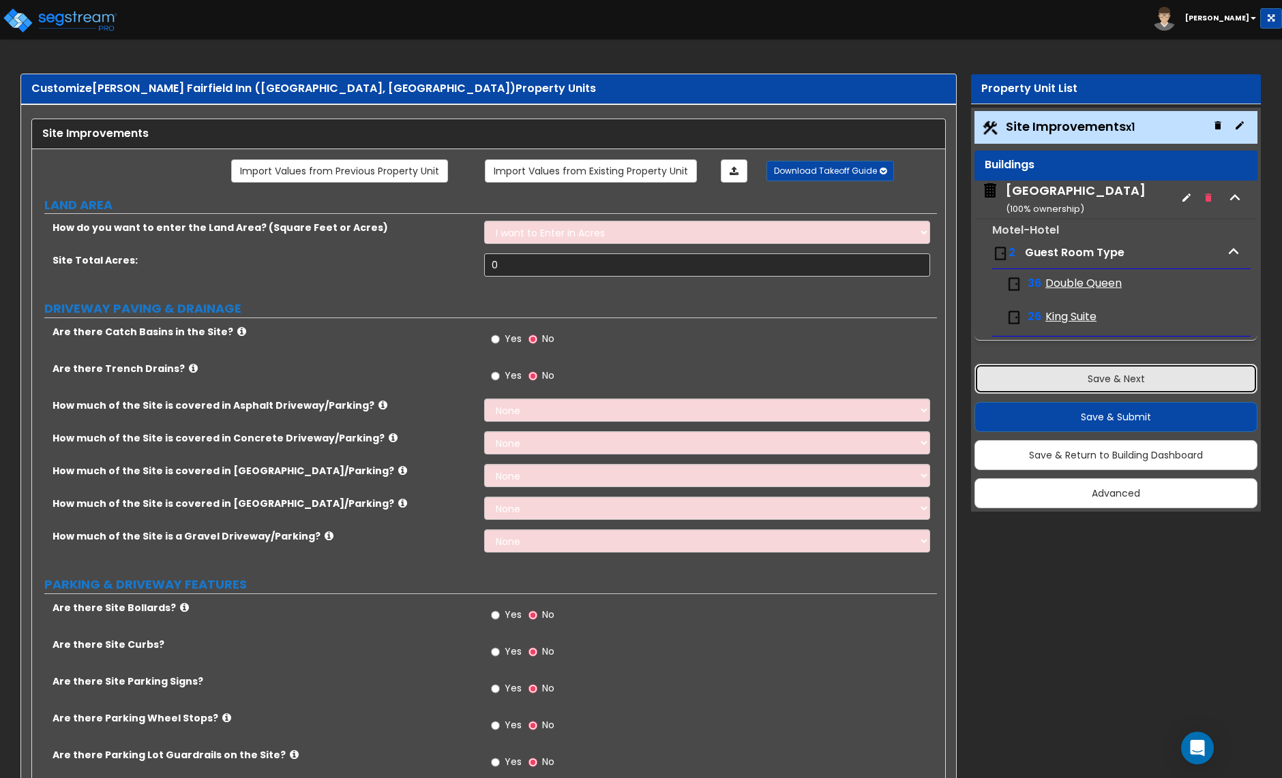
click at [1104, 387] on button "Save & Next" at bounding box center [1115, 379] width 283 height 30
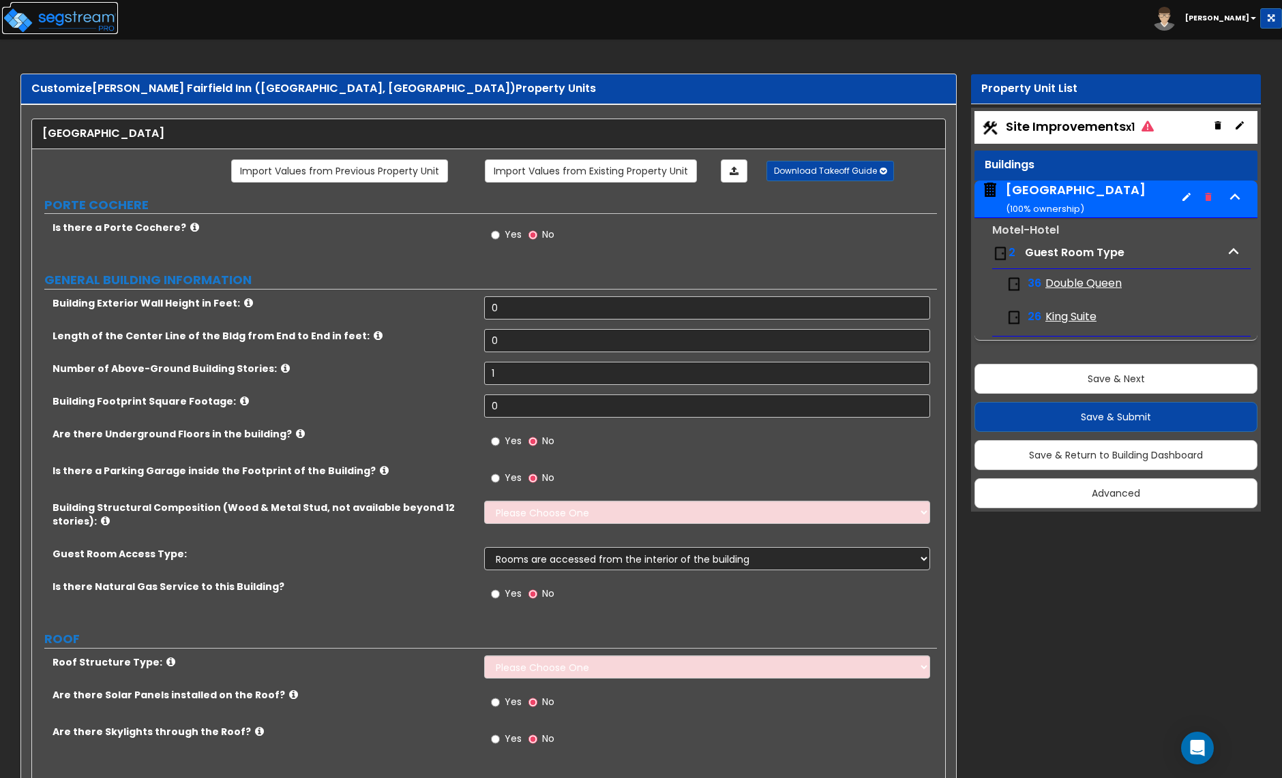
drag, startPoint x: 59, startPoint y: 15, endPoint x: 209, endPoint y: 46, distance: 153.2
click at [59, 15] on img at bounding box center [60, 20] width 116 height 27
